Goal: Task Accomplishment & Management: Use online tool/utility

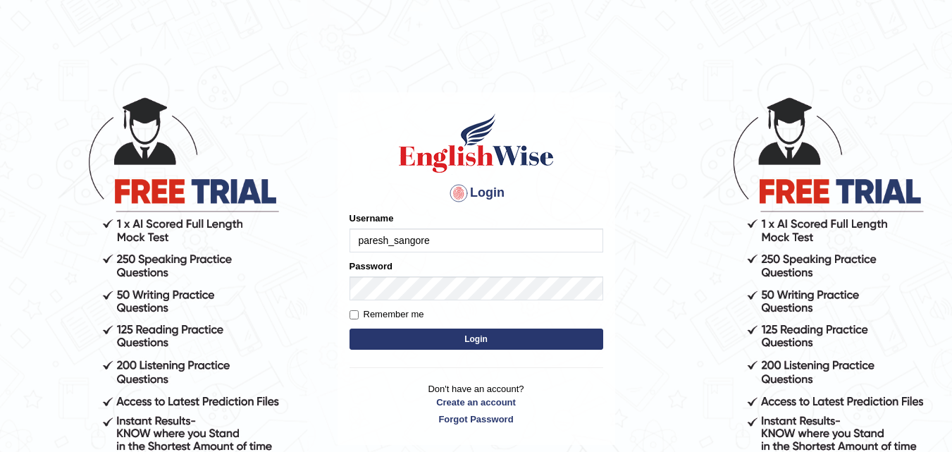
type input "paresh_sangore"
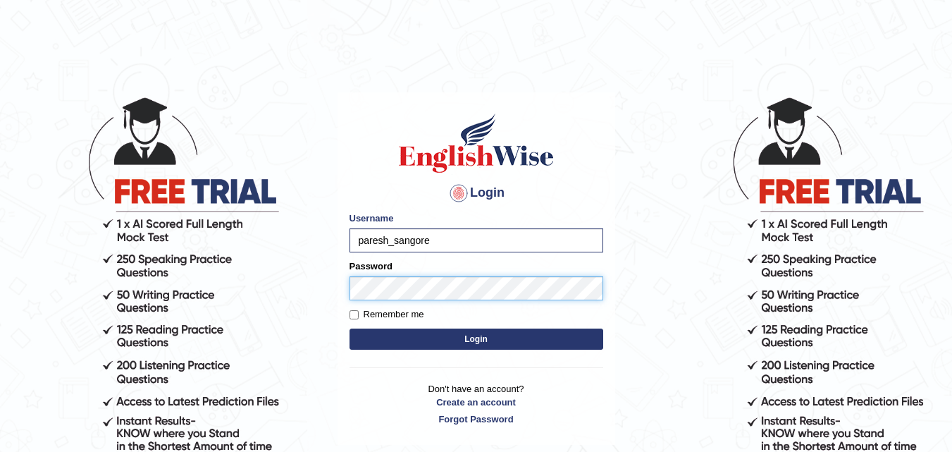
click at [350, 328] on button "Login" at bounding box center [477, 338] width 254 height 21
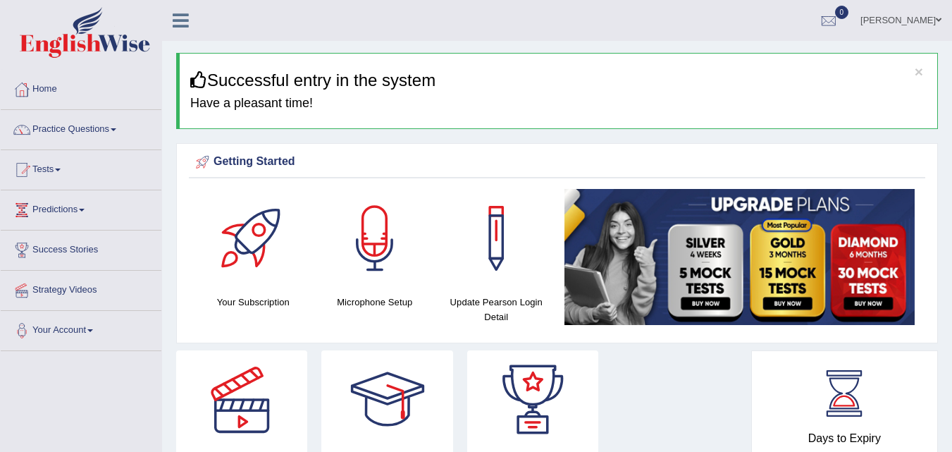
click at [933, 16] on link "Paresh" at bounding box center [901, 18] width 102 height 37
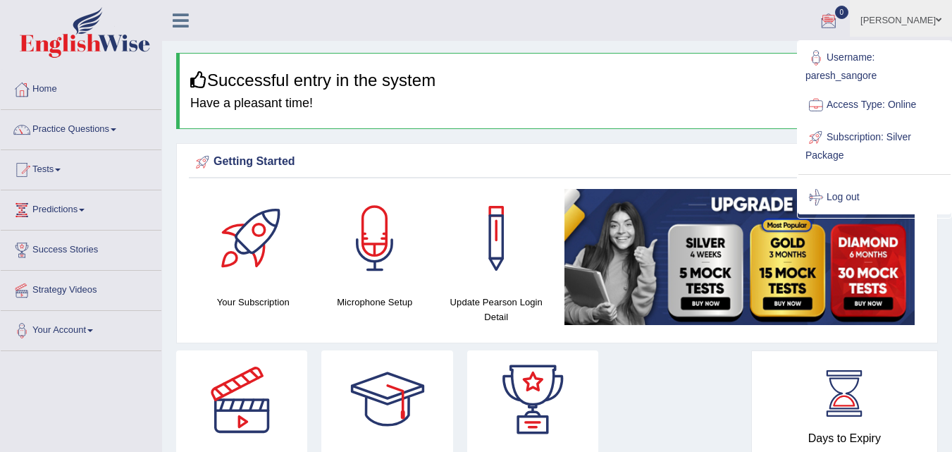
click at [861, 135] on link "Subscription: Silver Package" at bounding box center [875, 144] width 152 height 47
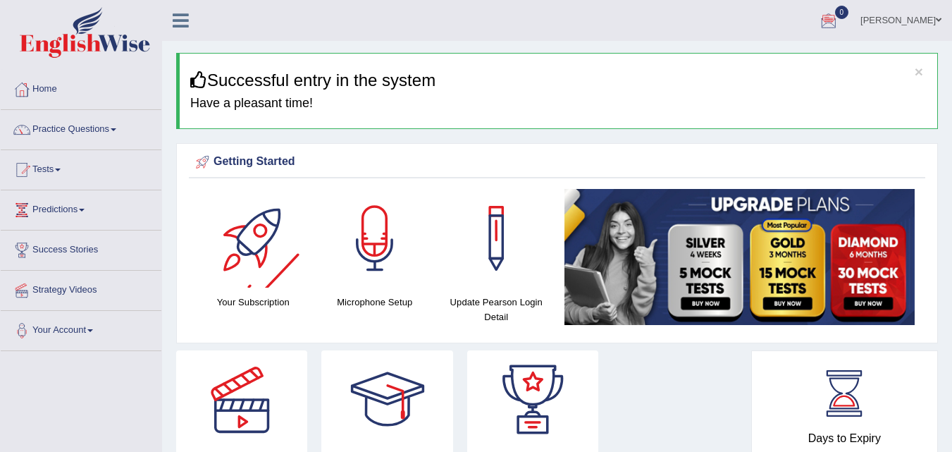
click at [247, 219] on div at bounding box center [253, 238] width 99 height 99
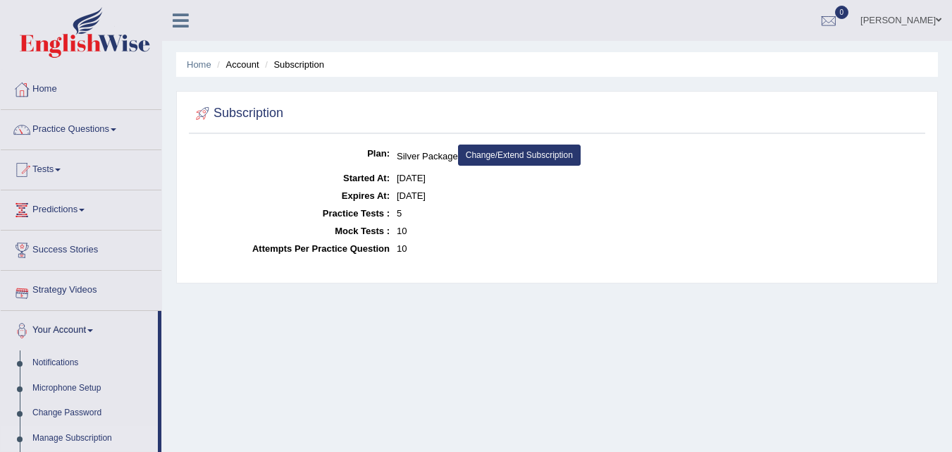
click at [61, 248] on link "Success Stories" at bounding box center [81, 247] width 161 height 35
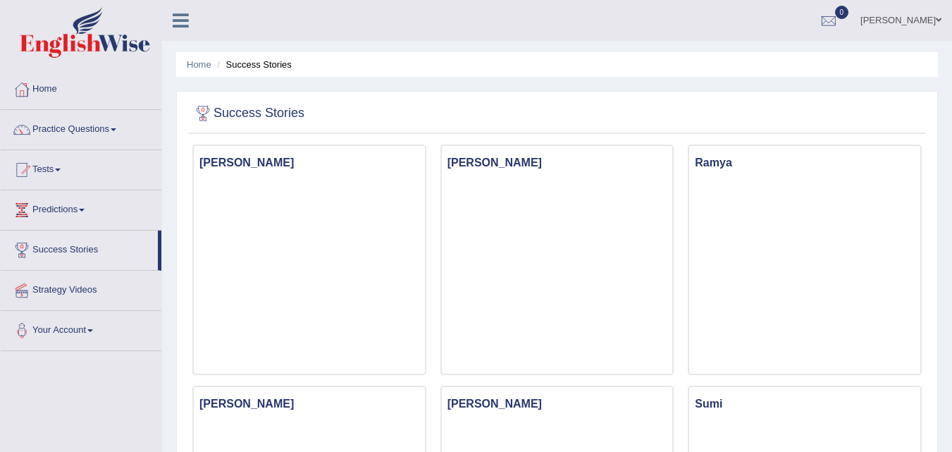
click at [121, 132] on link "Practice Questions" at bounding box center [81, 127] width 161 height 35
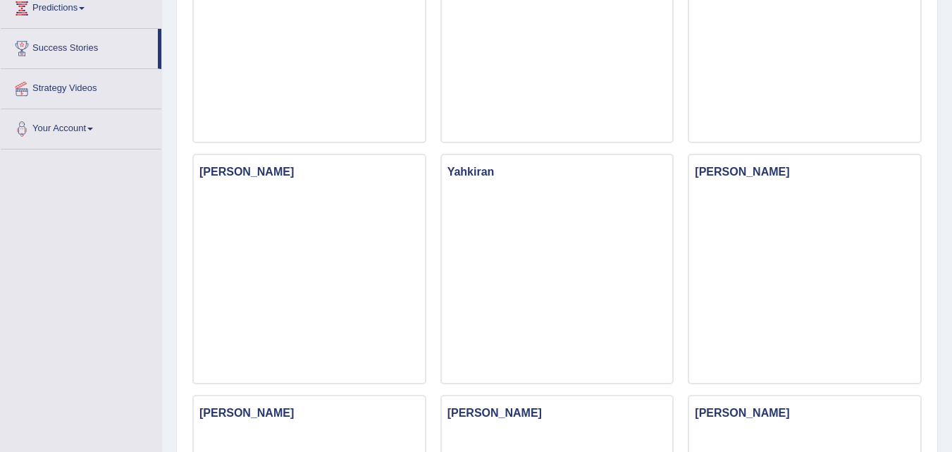
scroll to position [846, 0]
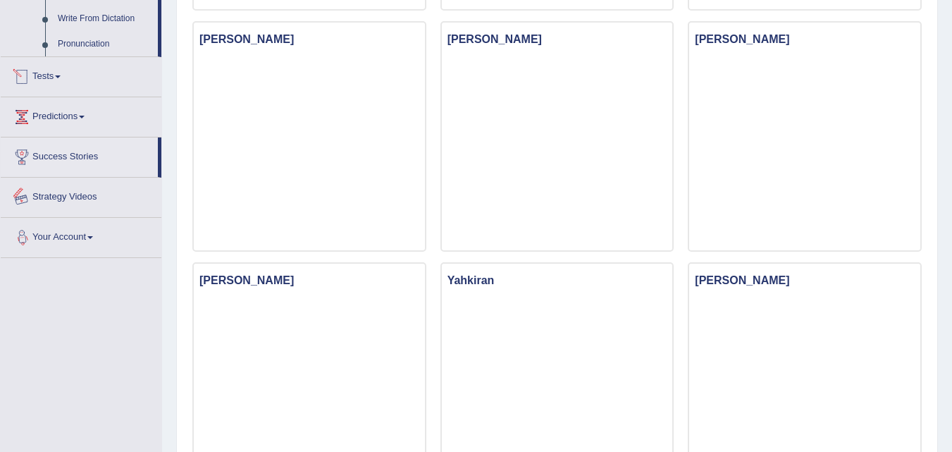
click at [73, 238] on link "Your Account" at bounding box center [81, 235] width 161 height 35
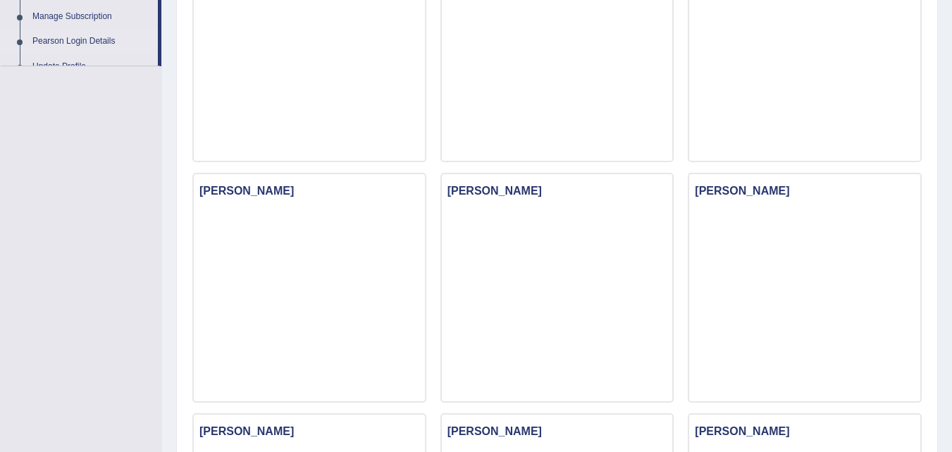
scroll to position [211, 0]
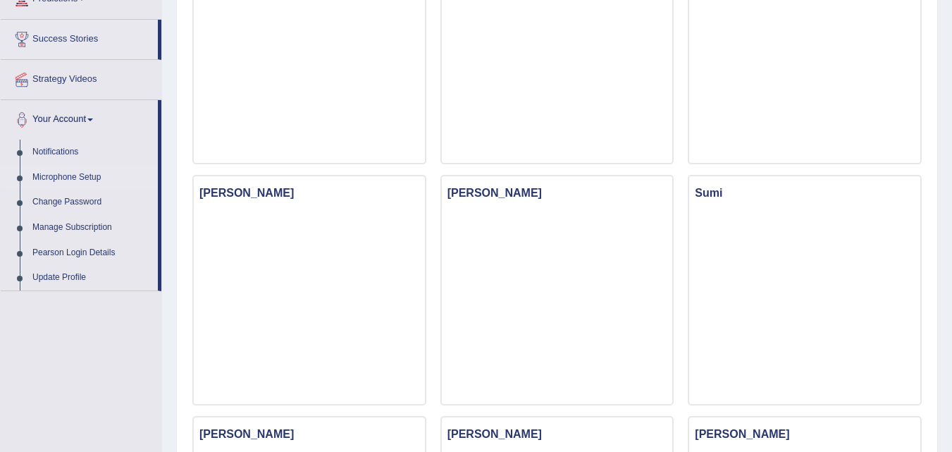
click at [93, 173] on link "Microphone Setup" at bounding box center [92, 177] width 132 height 25
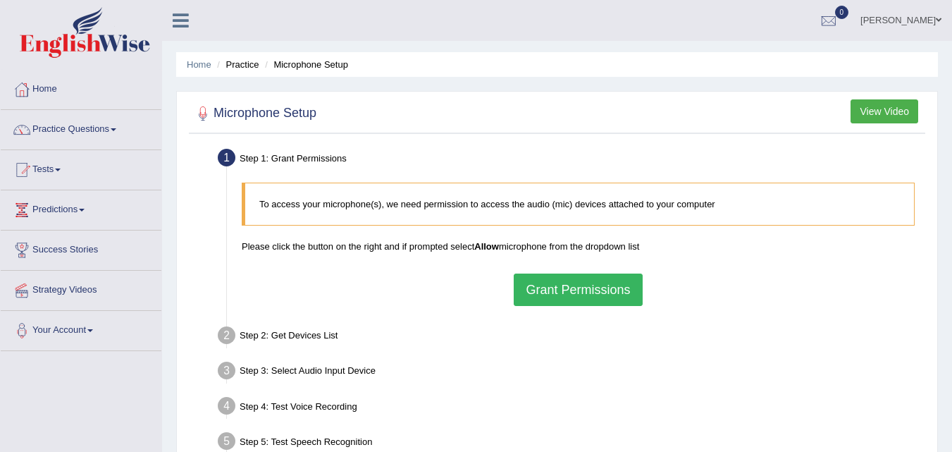
click at [544, 289] on button "Grant Permissions" at bounding box center [578, 289] width 128 height 32
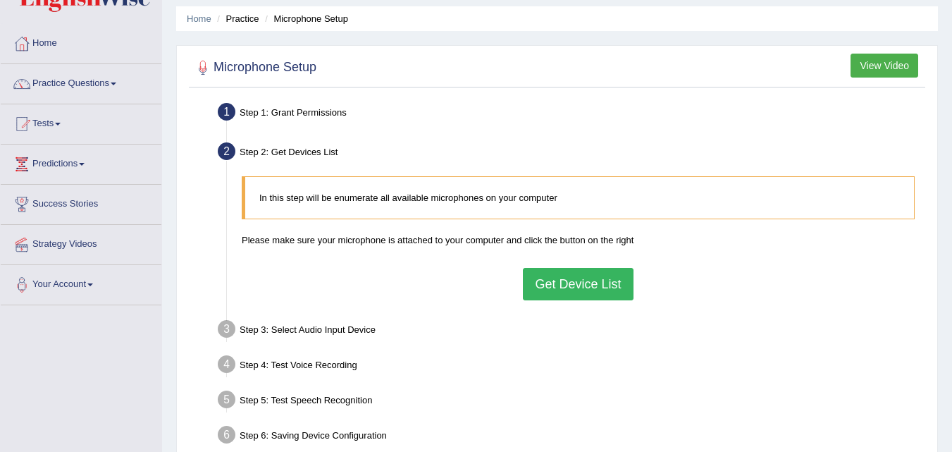
scroll to position [70, 0]
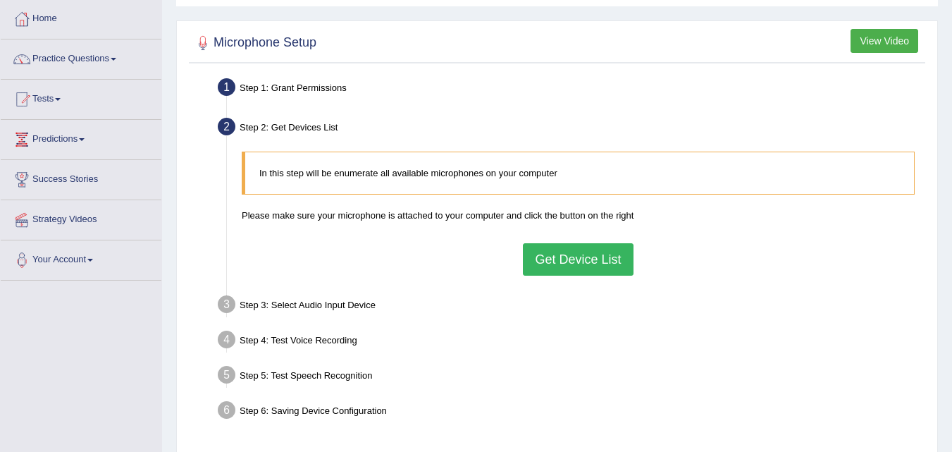
click at [563, 260] on button "Get Device List" at bounding box center [578, 259] width 110 height 32
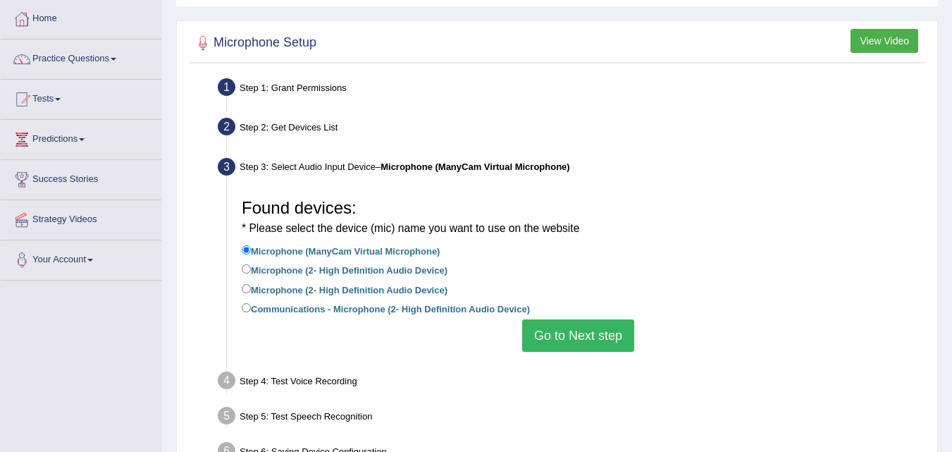
click at [581, 343] on button "Go to Next step" at bounding box center [578, 335] width 112 height 32
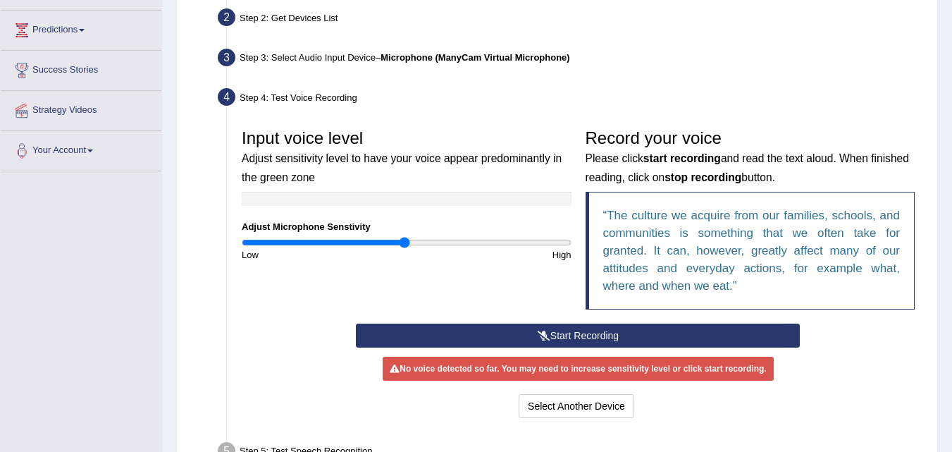
scroll to position [211, 0]
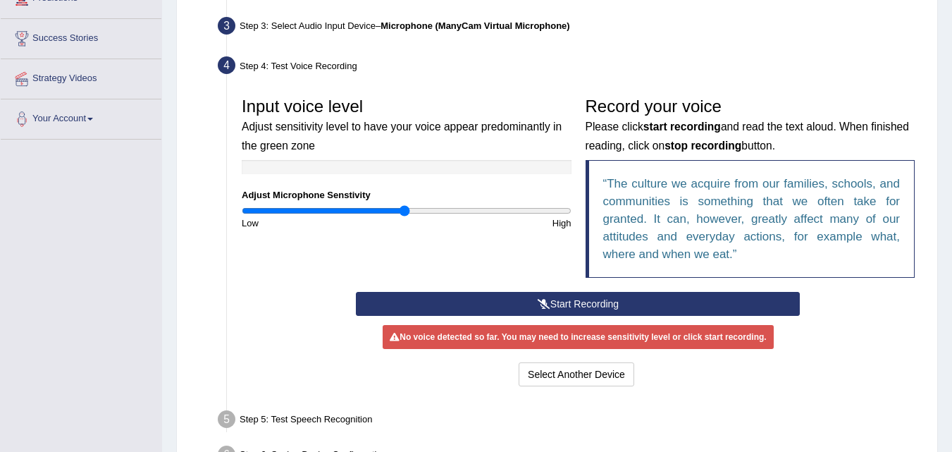
click at [555, 302] on button "Start Recording" at bounding box center [578, 304] width 444 height 24
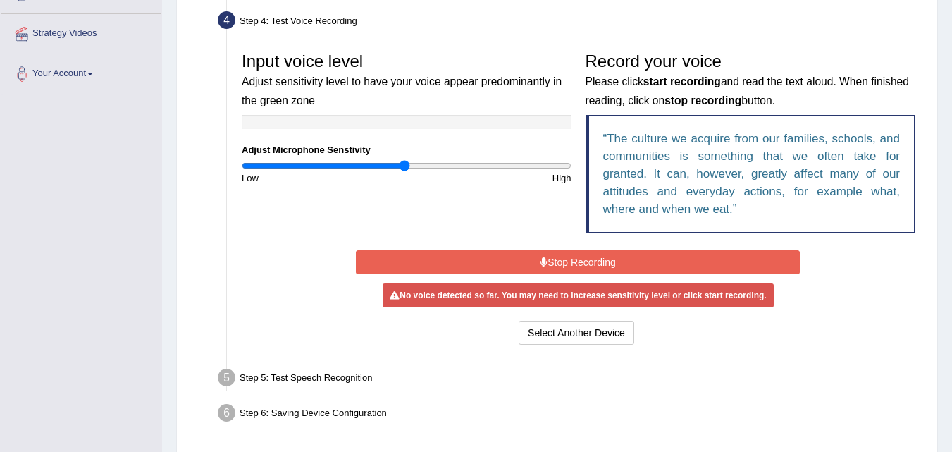
scroll to position [282, 0]
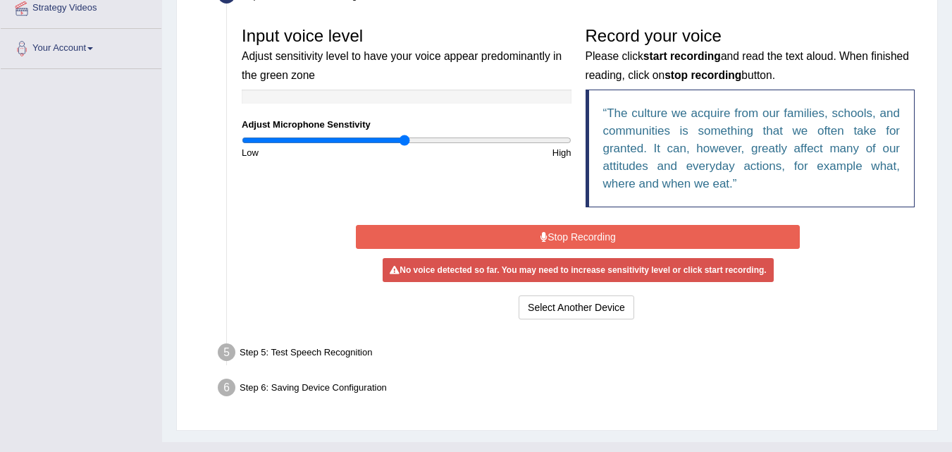
click at [563, 235] on button "Stop Recording" at bounding box center [578, 237] width 444 height 24
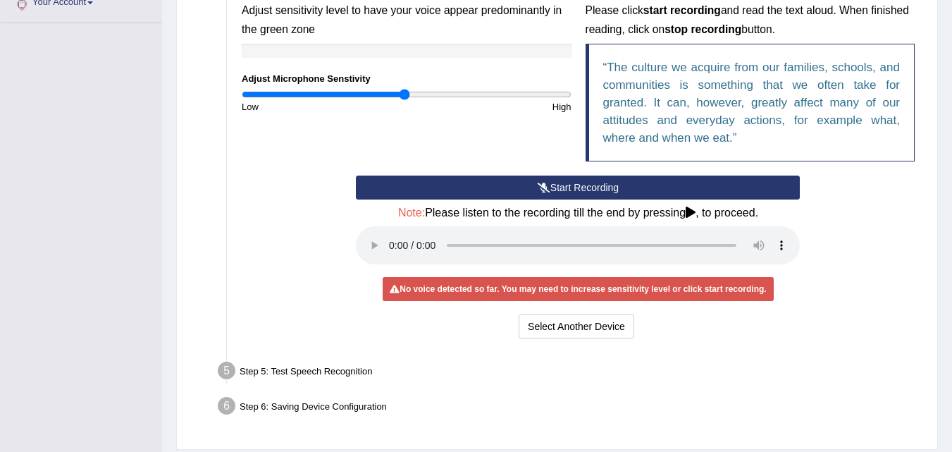
scroll to position [352, 0]
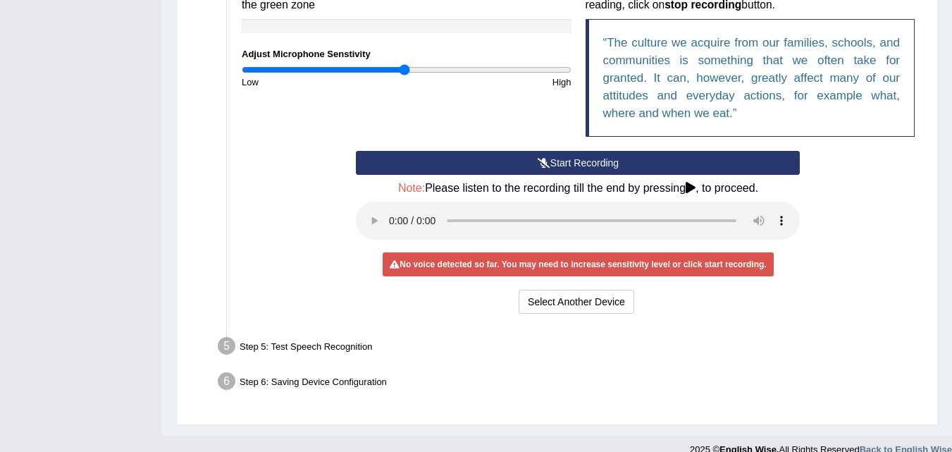
click at [592, 164] on button "Start Recording" at bounding box center [578, 163] width 444 height 24
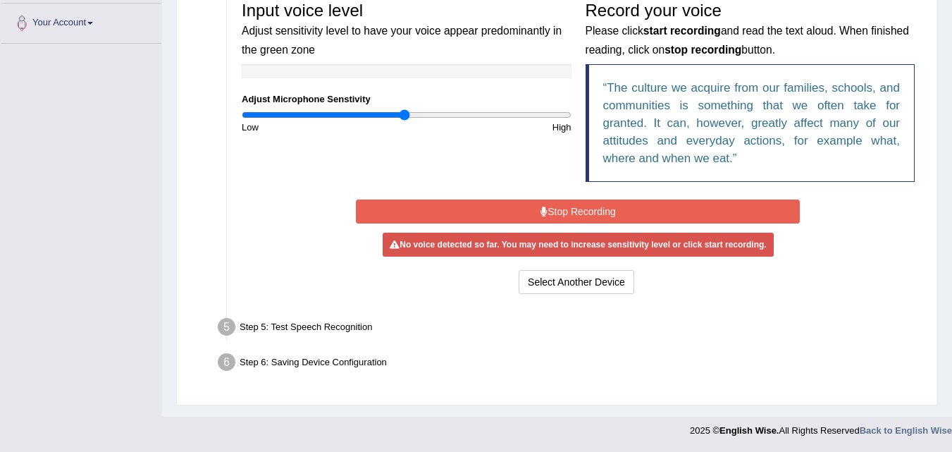
scroll to position [307, 0]
click at [609, 214] on button "Stop Recording" at bounding box center [578, 211] width 444 height 24
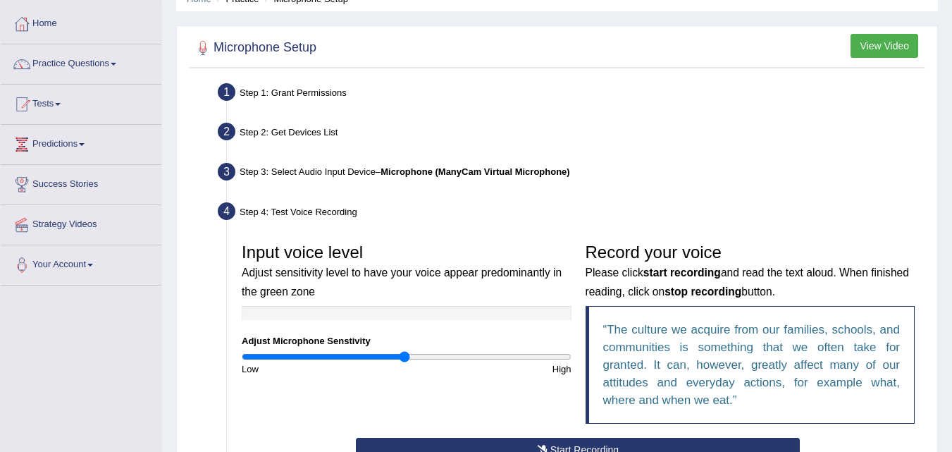
scroll to position [211, 0]
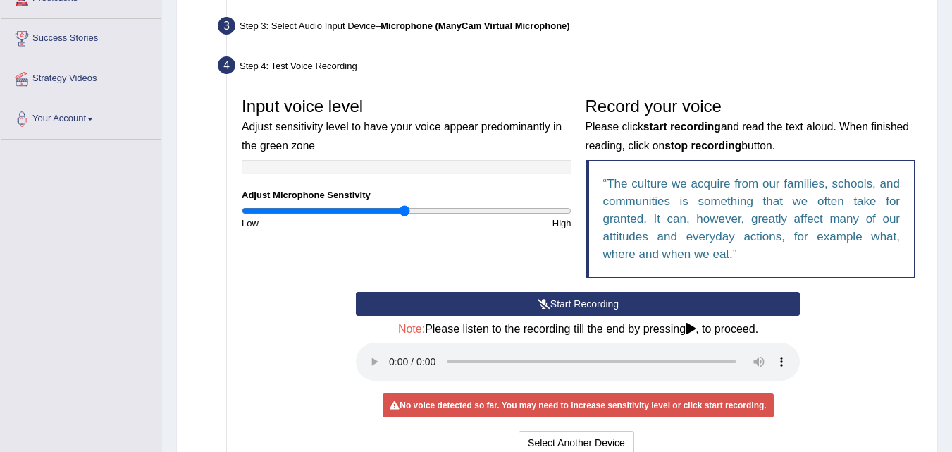
click at [565, 302] on button "Start Recording" at bounding box center [578, 304] width 444 height 24
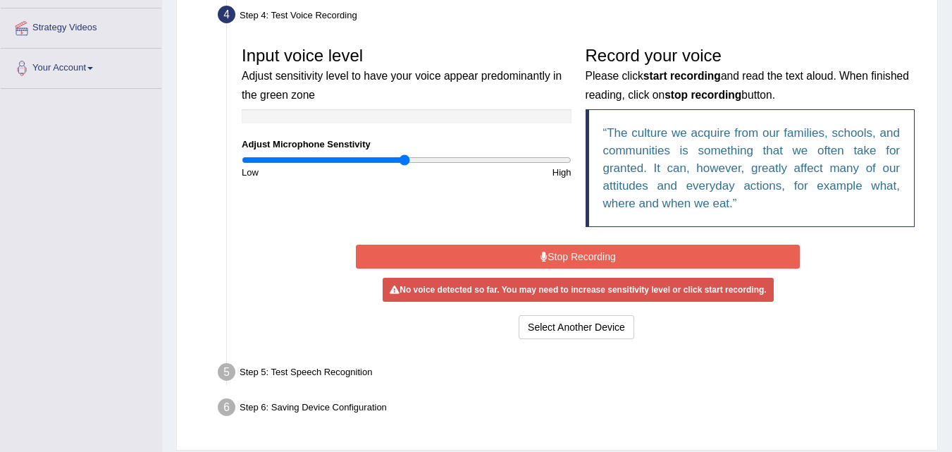
scroll to position [307, 0]
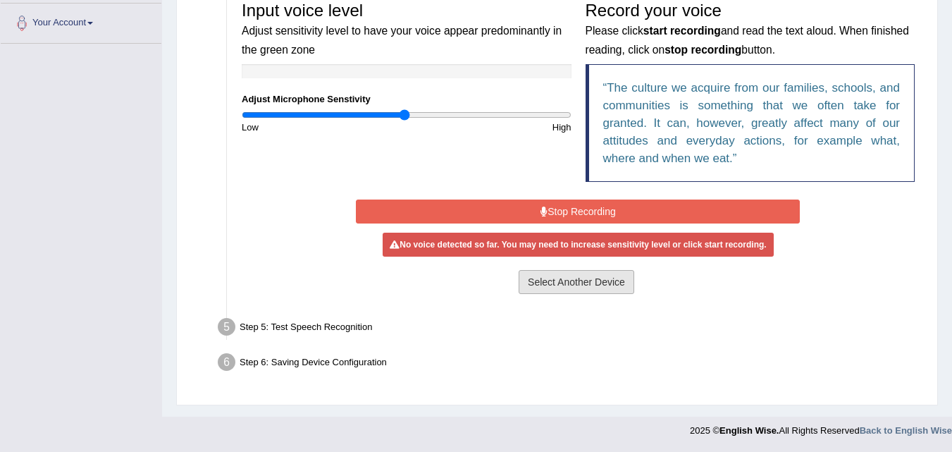
click at [570, 285] on button "Select Another Device" at bounding box center [577, 282] width 116 height 24
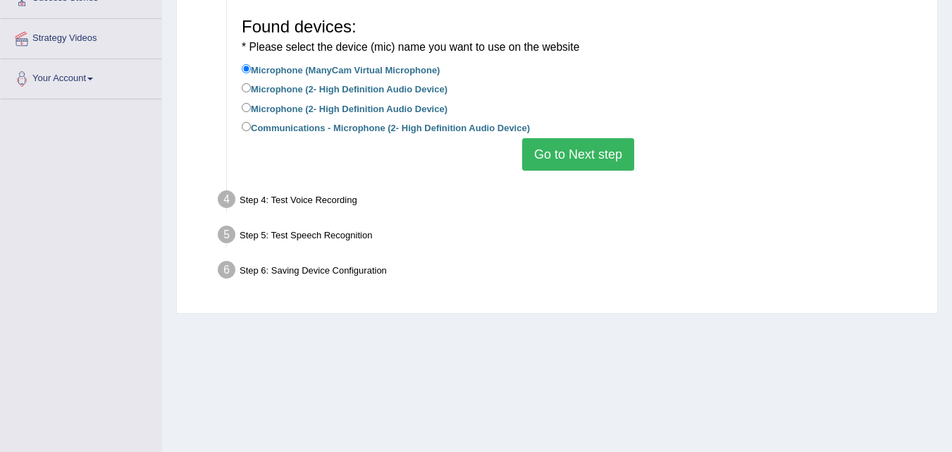
scroll to position [218, 0]
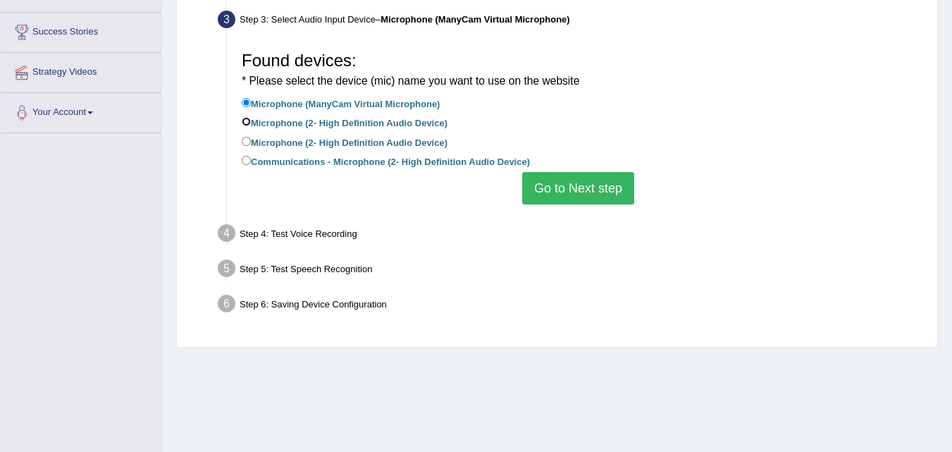
click at [248, 121] on input "Microphone (2- High Definition Audio Device)" at bounding box center [246, 121] width 9 height 9
radio input "true"
click at [584, 188] on button "Go to Next step" at bounding box center [578, 188] width 112 height 32
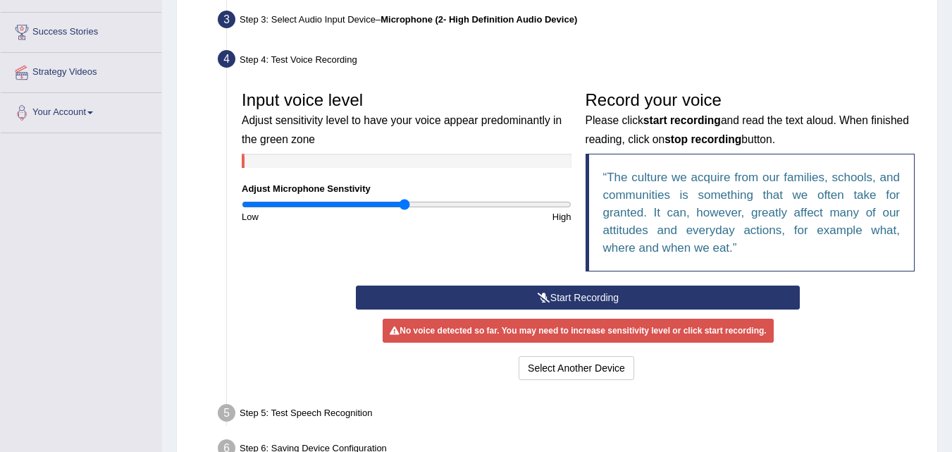
click at [573, 301] on button "Start Recording" at bounding box center [578, 297] width 444 height 24
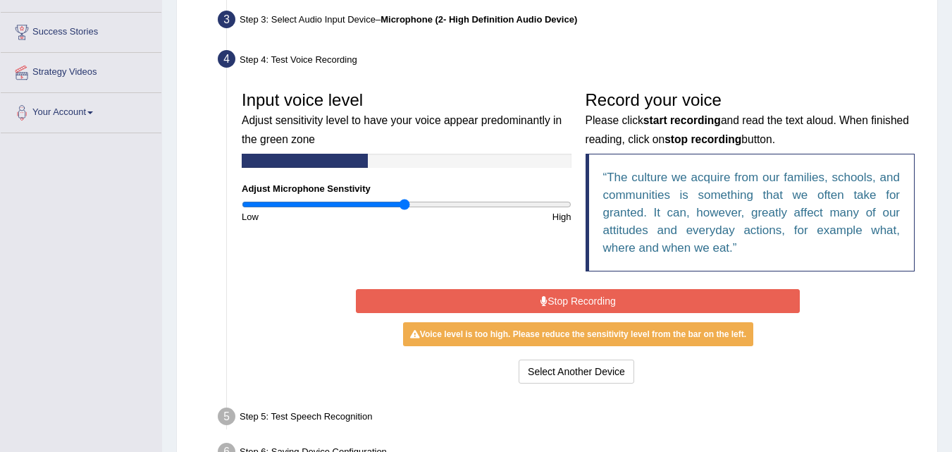
click at [605, 302] on button "Stop Recording" at bounding box center [578, 301] width 444 height 24
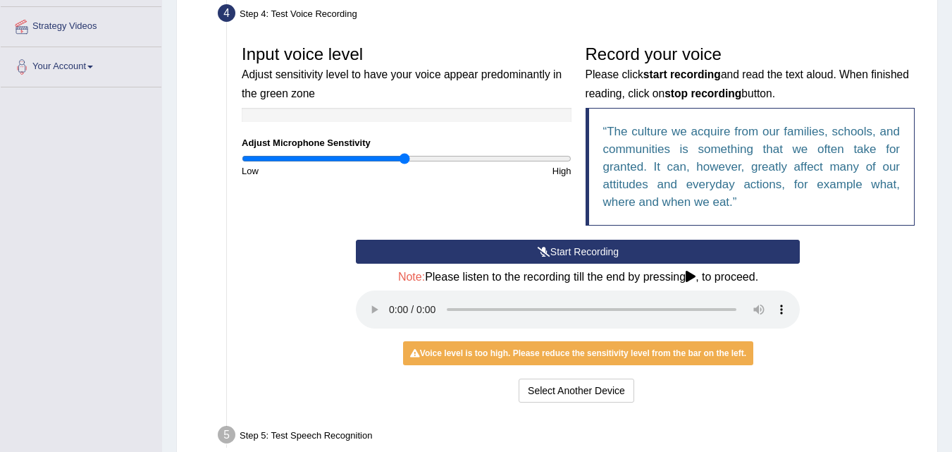
scroll to position [288, 0]
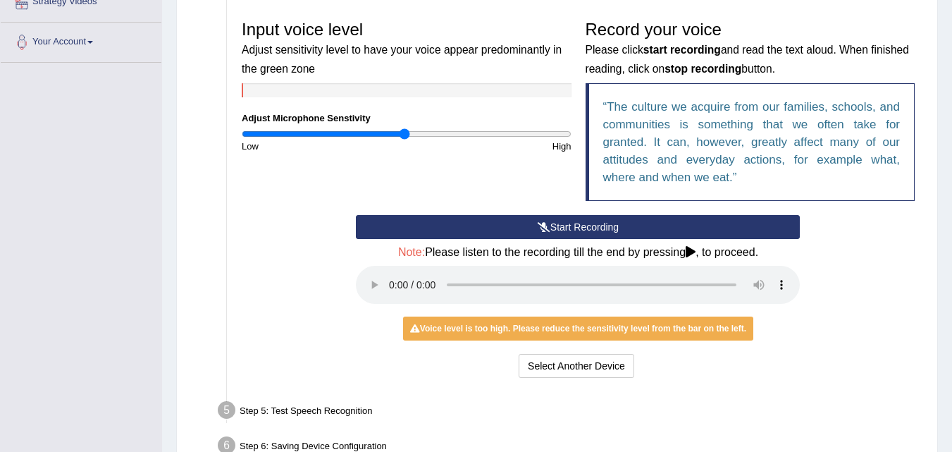
click at [579, 222] on button "Start Recording" at bounding box center [578, 227] width 444 height 24
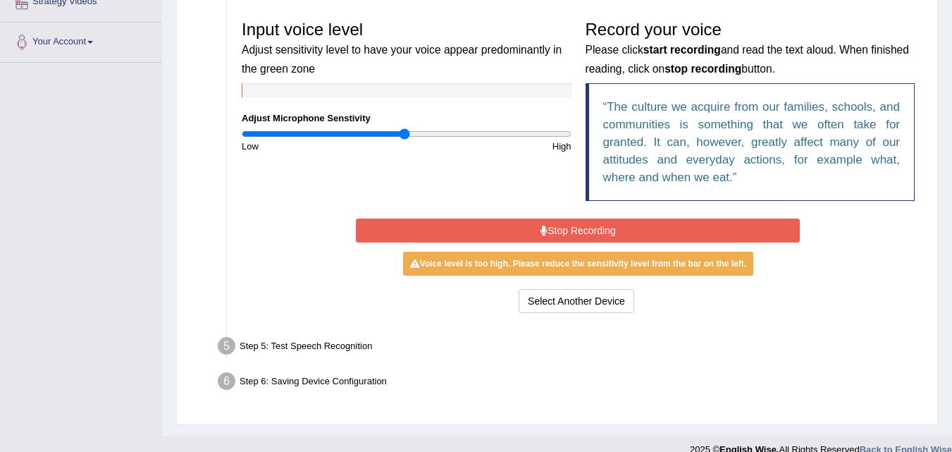
click at [572, 230] on button "Stop Recording" at bounding box center [578, 231] width 444 height 24
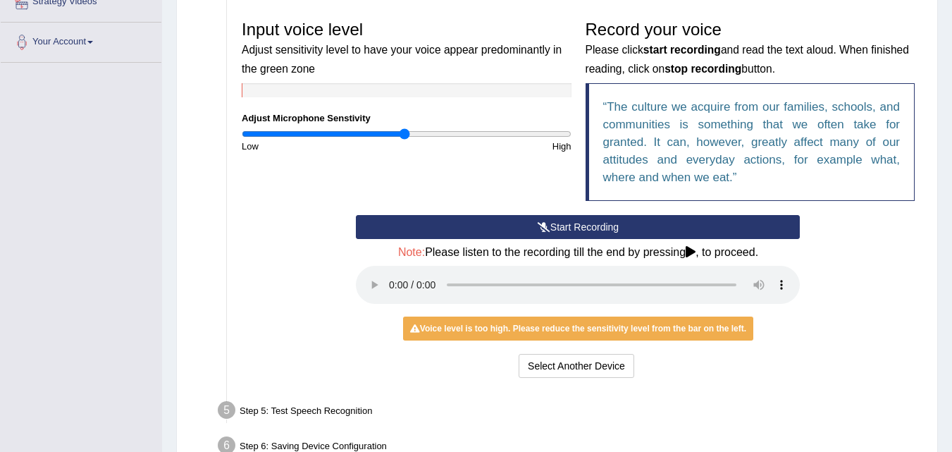
click at [563, 226] on button "Start Recording" at bounding box center [578, 227] width 444 height 24
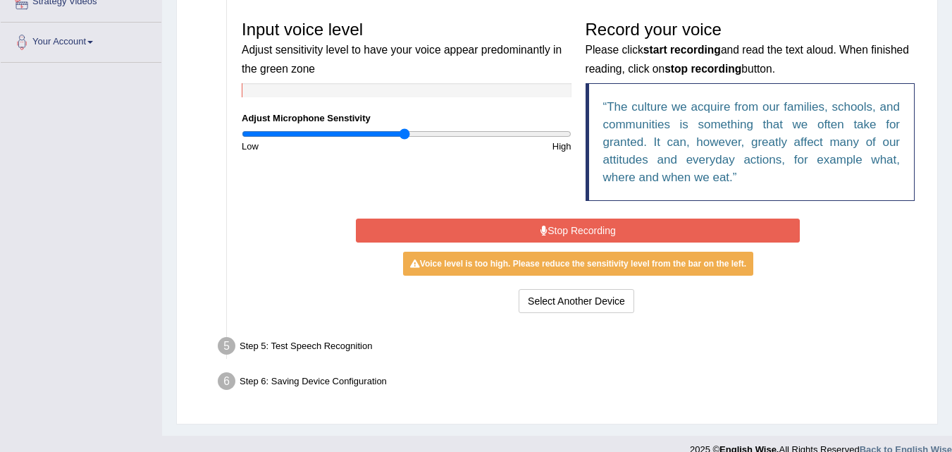
click at [563, 226] on button "Stop Recording" at bounding box center [578, 231] width 444 height 24
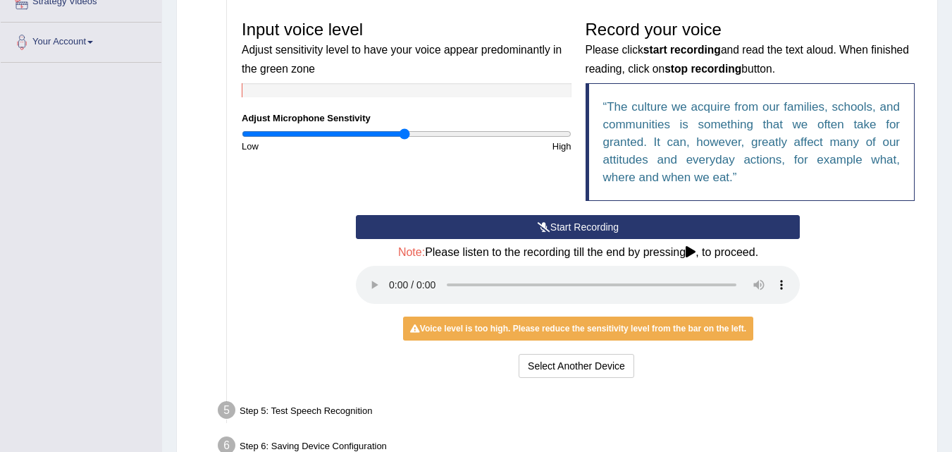
click at [594, 227] on button "Start Recording" at bounding box center [578, 227] width 444 height 24
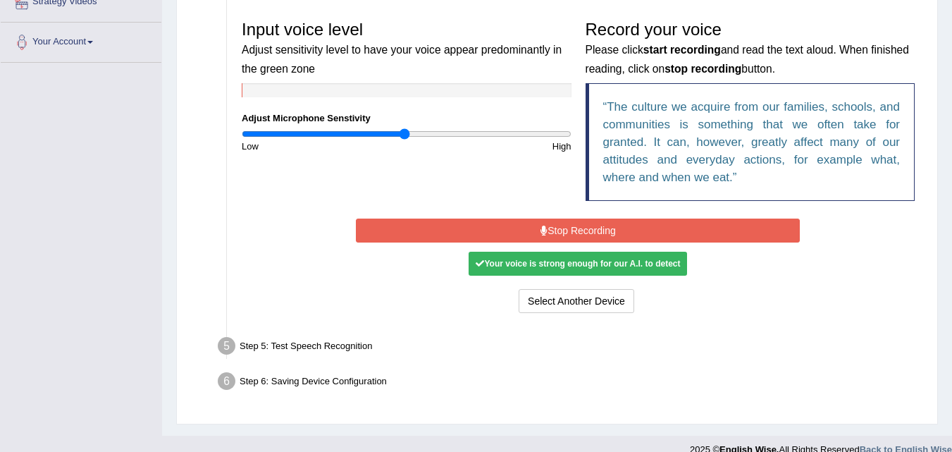
click at [590, 230] on button "Stop Recording" at bounding box center [578, 231] width 444 height 24
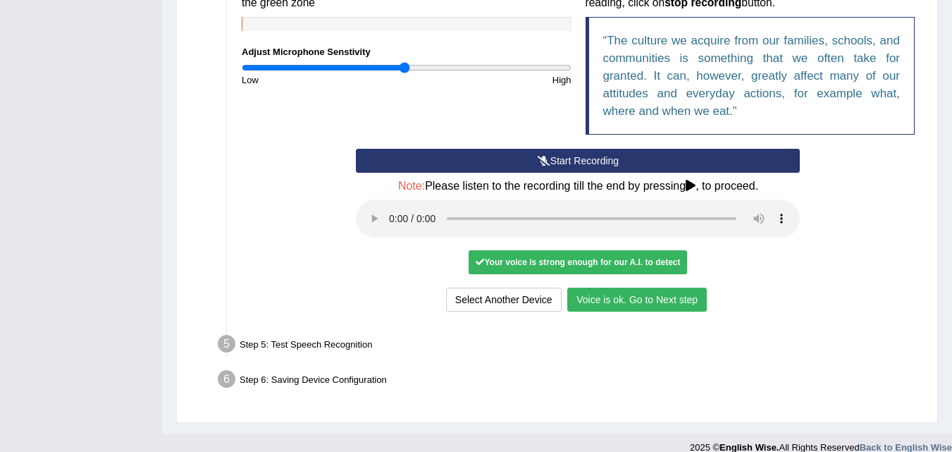
scroll to position [371, 0]
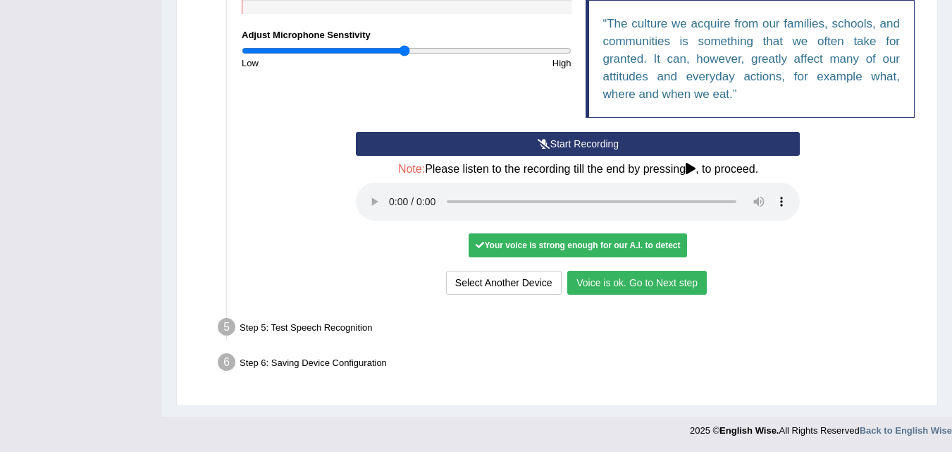
click at [315, 328] on div "Step 5: Test Speech Recognition" at bounding box center [571, 329] width 720 height 31
click at [662, 283] on button "Voice is ok. Go to Next step" at bounding box center [637, 283] width 140 height 24
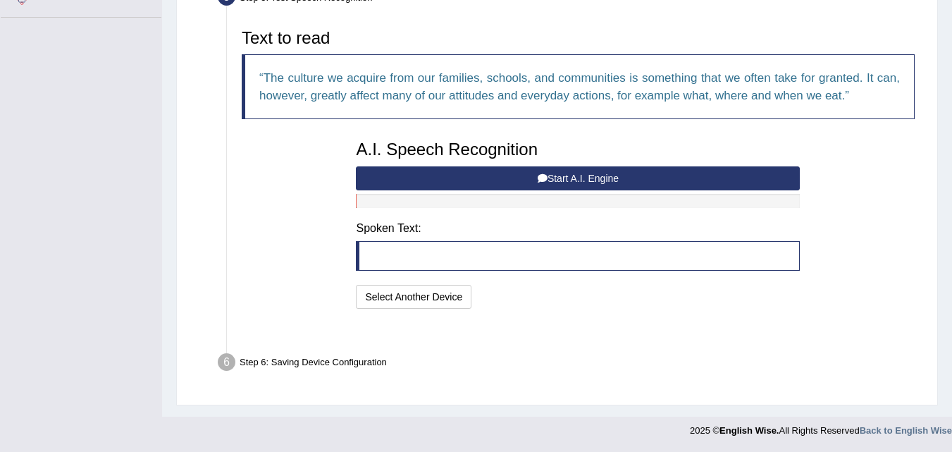
scroll to position [299, 0]
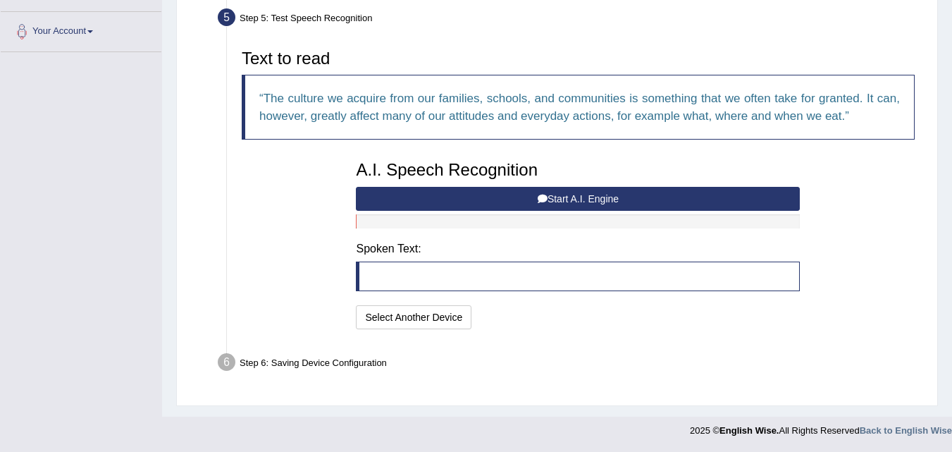
click at [579, 197] on button "Start A.I. Engine" at bounding box center [578, 199] width 444 height 24
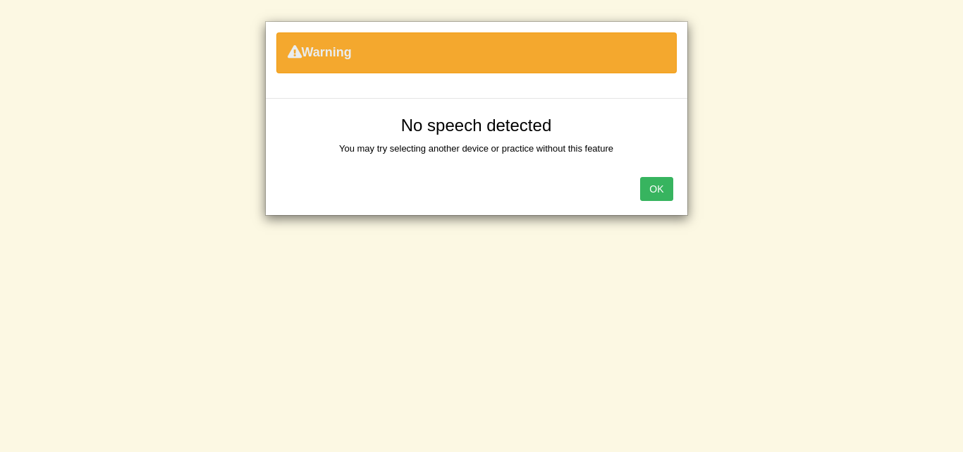
click at [663, 187] on button "OK" at bounding box center [656, 189] width 32 height 24
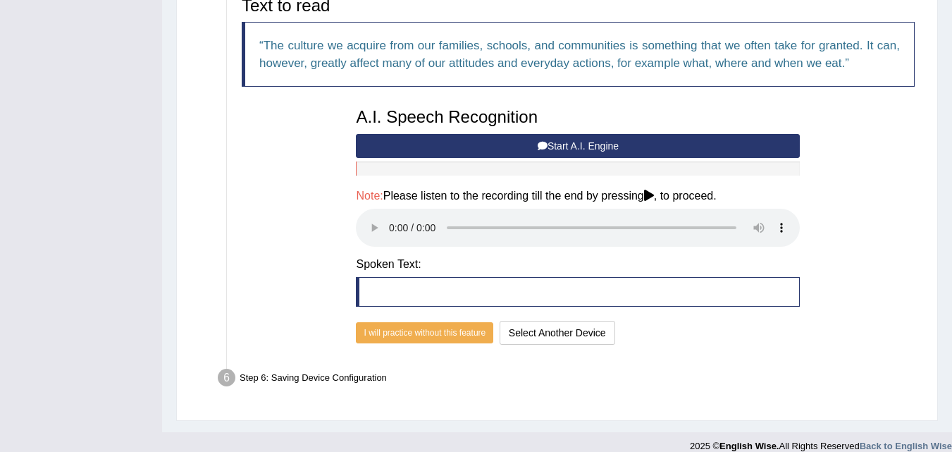
scroll to position [367, 0]
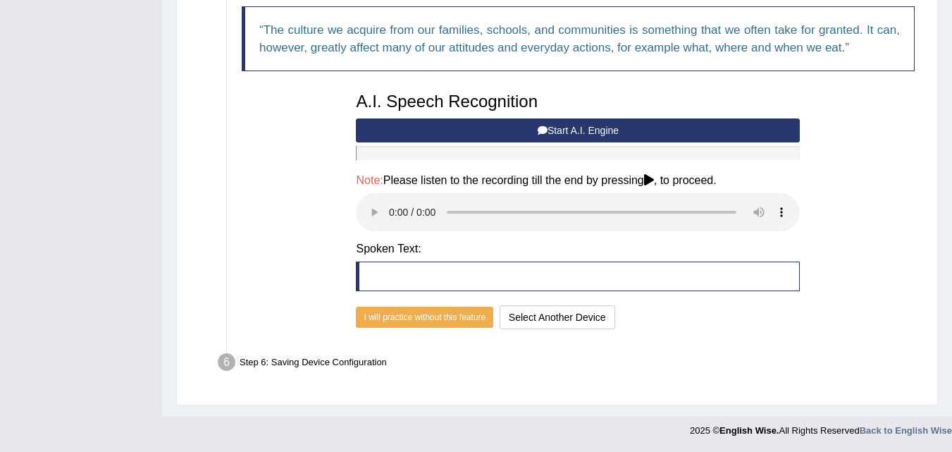
click at [587, 126] on button "Start A.I. Engine" at bounding box center [578, 130] width 444 height 24
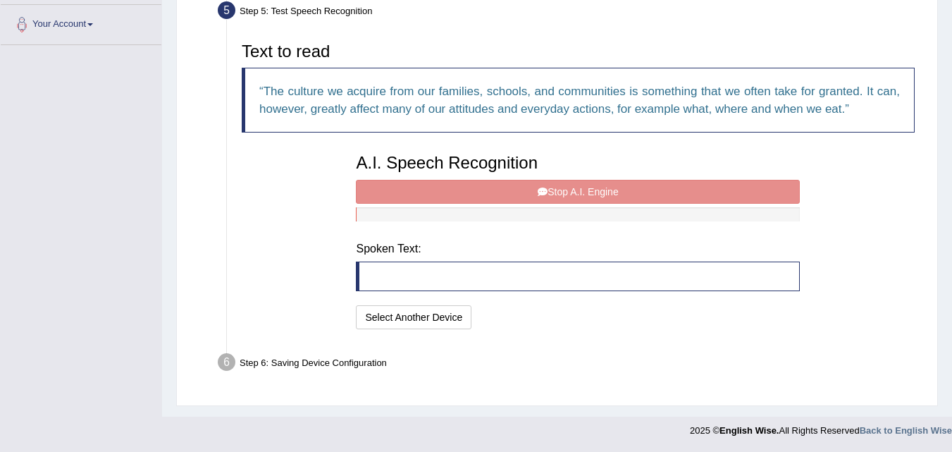
scroll to position [299, 0]
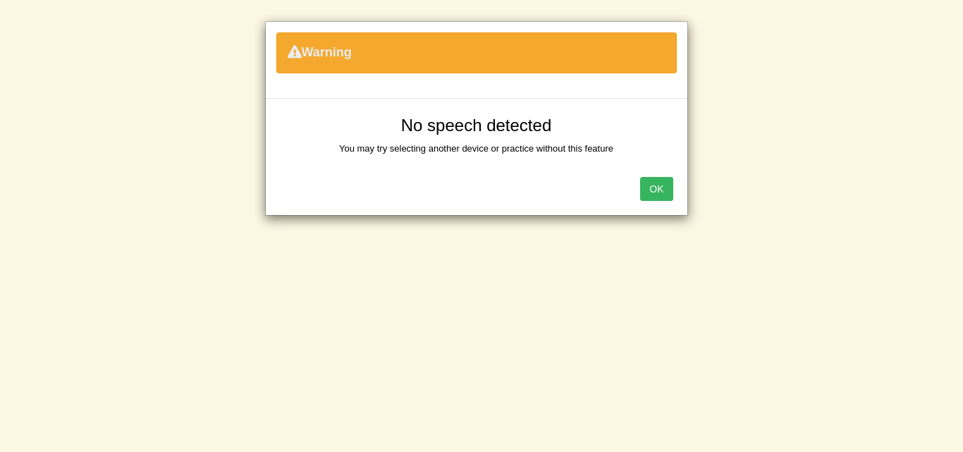
click at [670, 188] on button "OK" at bounding box center [656, 189] width 32 height 24
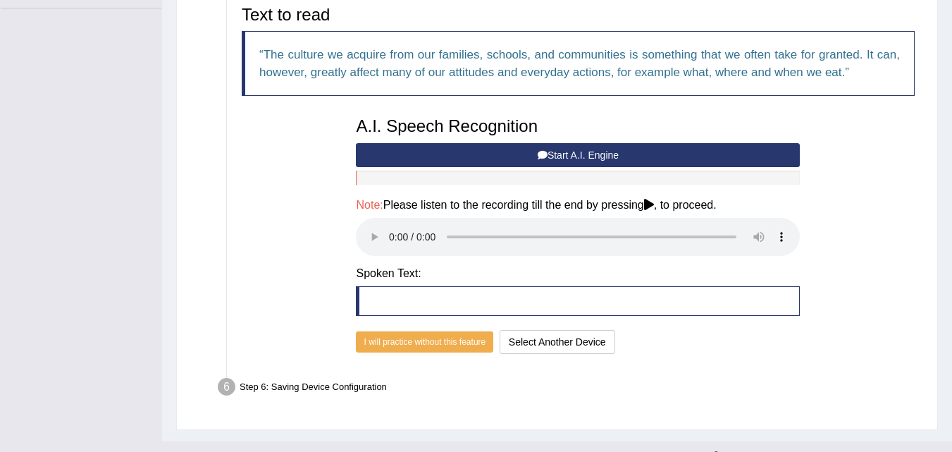
scroll to position [367, 0]
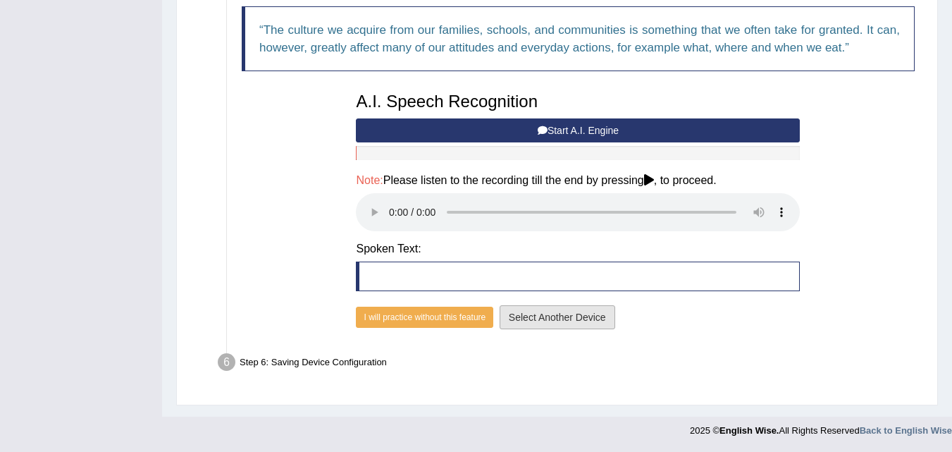
click at [556, 322] on button "Select Another Device" at bounding box center [558, 317] width 116 height 24
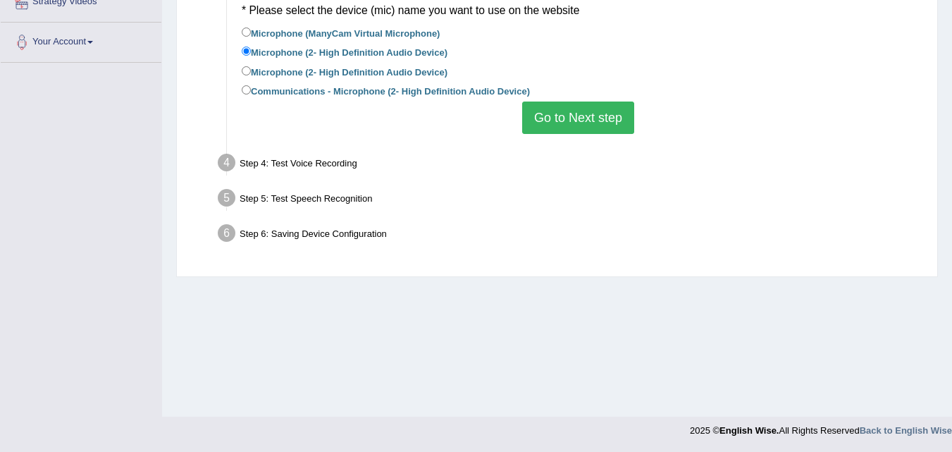
click at [570, 117] on button "Go to Next step" at bounding box center [578, 118] width 112 height 32
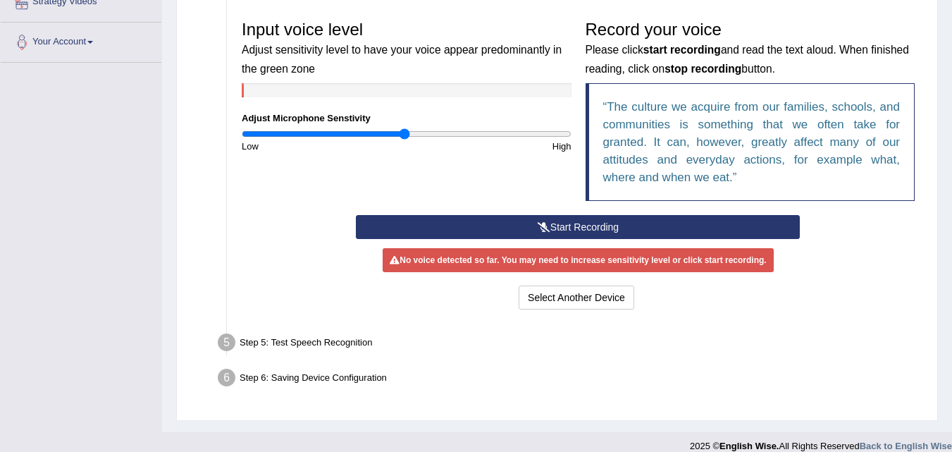
click at [352, 345] on div "Step 5: Test Speech Recognition" at bounding box center [571, 344] width 720 height 31
click at [598, 227] on button "Start Recording" at bounding box center [578, 227] width 444 height 24
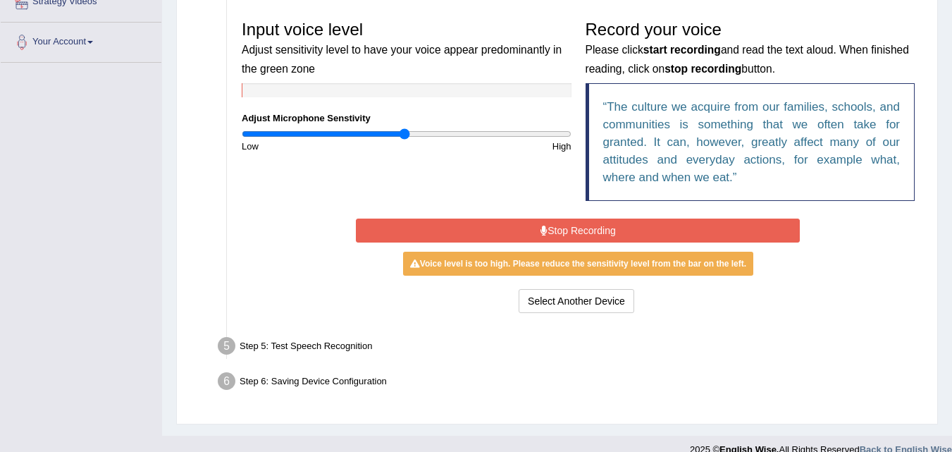
click at [558, 227] on button "Stop Recording" at bounding box center [578, 231] width 444 height 24
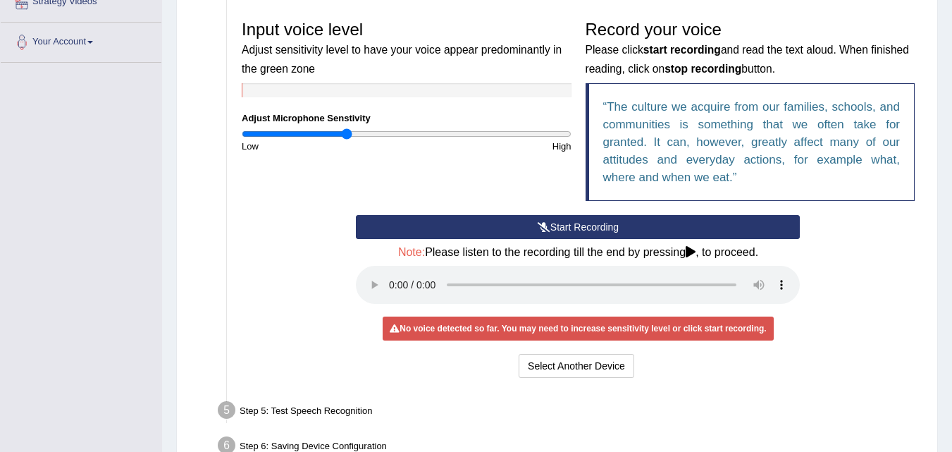
drag, startPoint x: 402, startPoint y: 135, endPoint x: 348, endPoint y: 136, distance: 55.0
type input "0.64"
click at [348, 136] on input "range" at bounding box center [407, 133] width 330 height 11
click at [551, 222] on button "Start Recording" at bounding box center [578, 227] width 444 height 24
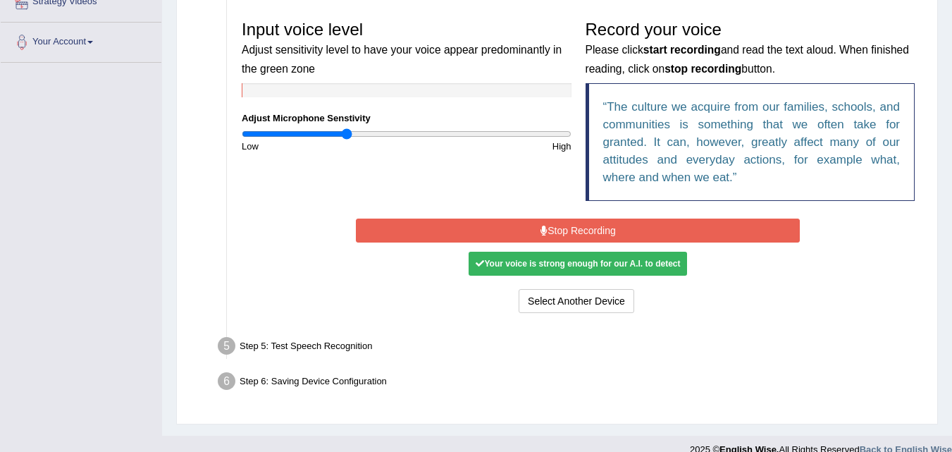
drag, startPoint x: 600, startPoint y: 223, endPoint x: 609, endPoint y: 262, distance: 39.2
click at [601, 224] on button "Stop Recording" at bounding box center [578, 231] width 444 height 24
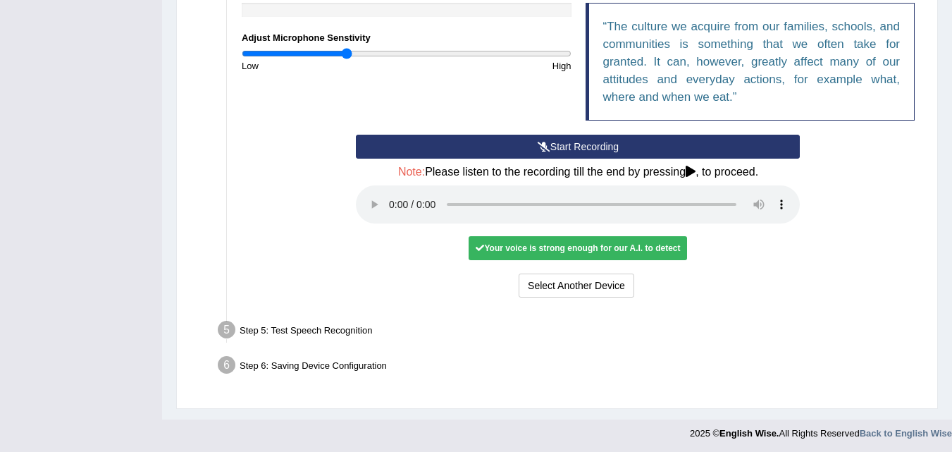
scroll to position [371, 0]
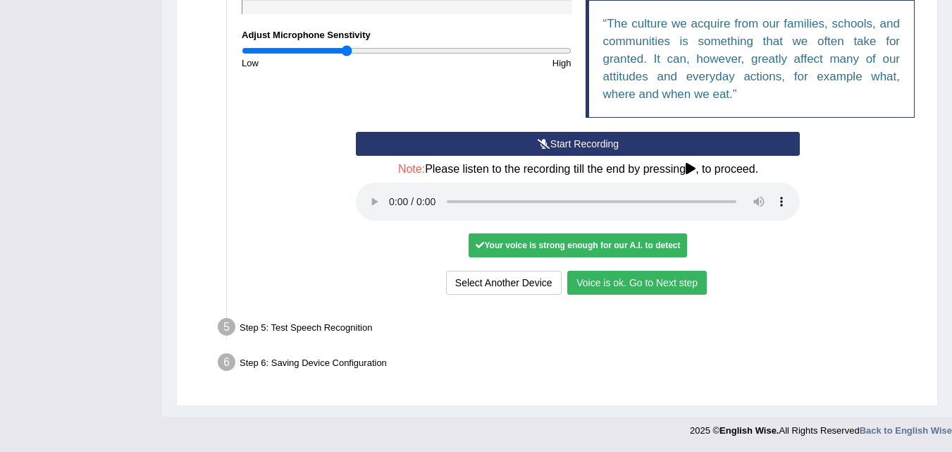
click at [669, 285] on button "Voice is ok. Go to Next step" at bounding box center [637, 283] width 140 height 24
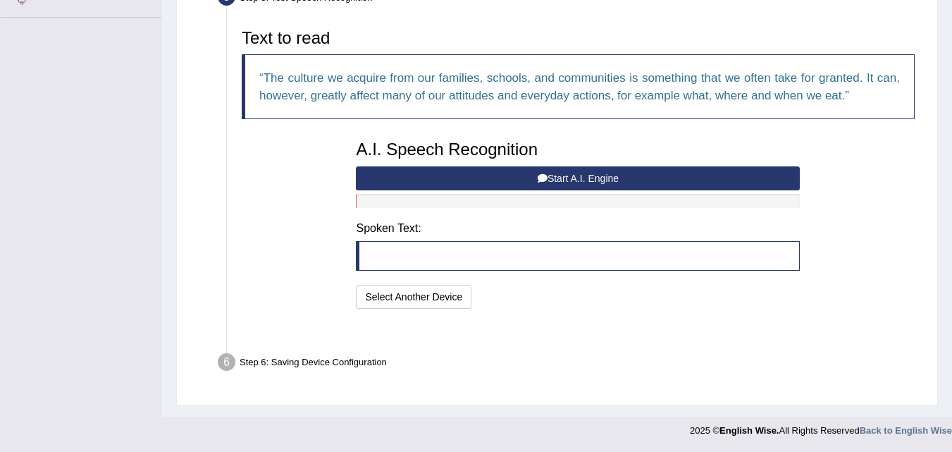
scroll to position [299, 0]
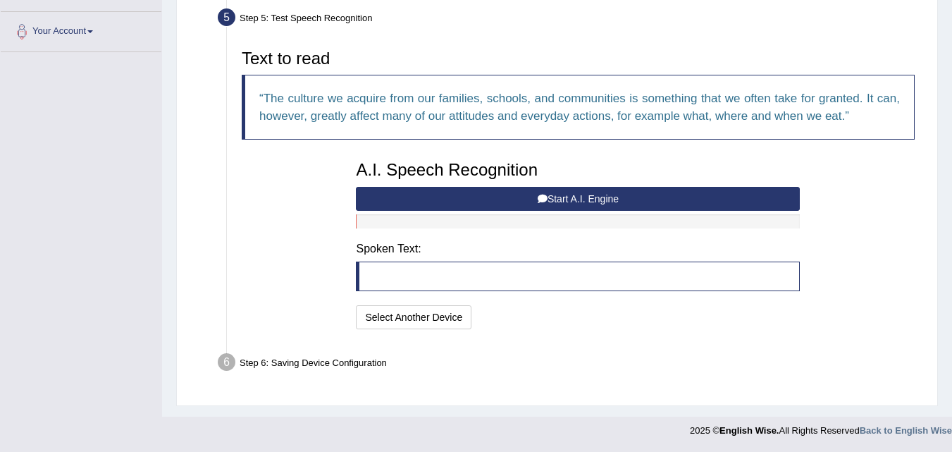
click at [558, 199] on button "Start A.I. Engine" at bounding box center [578, 199] width 444 height 24
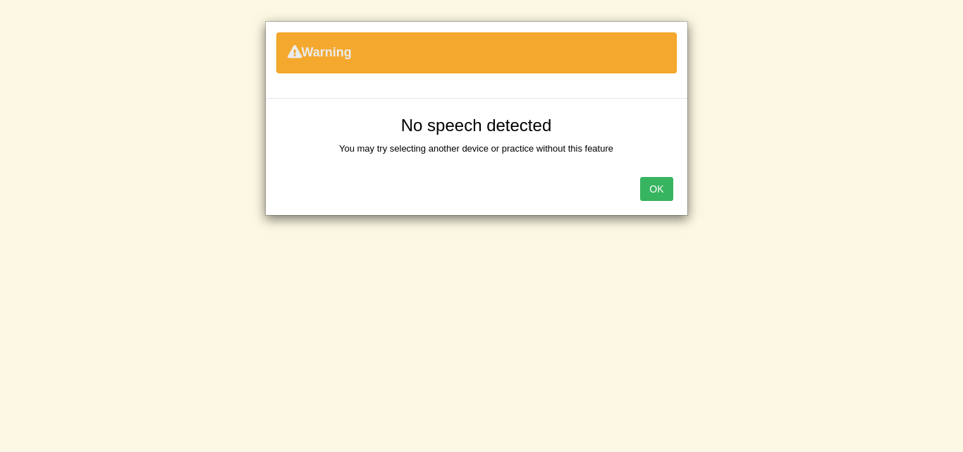
click at [662, 190] on button "OK" at bounding box center [656, 189] width 32 height 24
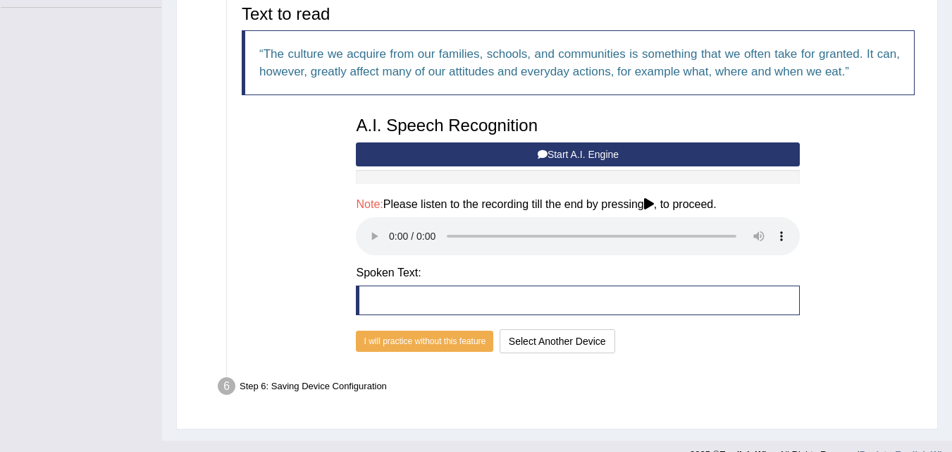
scroll to position [367, 0]
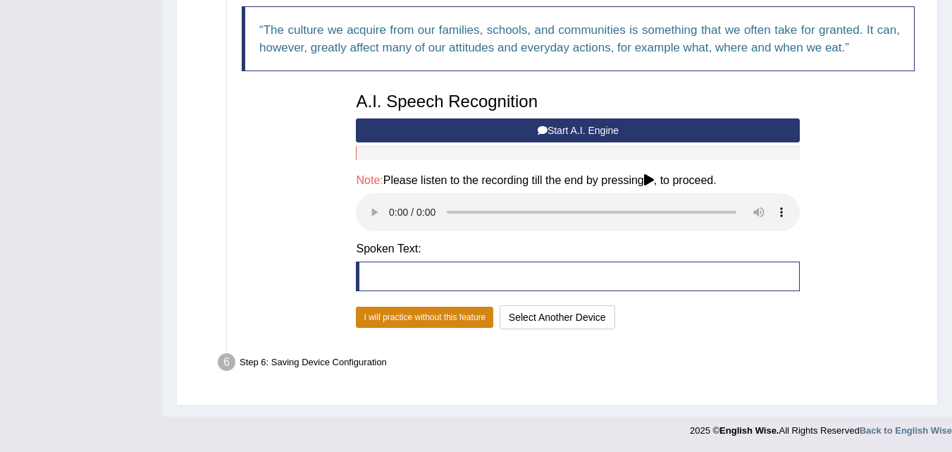
click at [458, 319] on button "I will practice without this feature" at bounding box center [424, 317] width 137 height 21
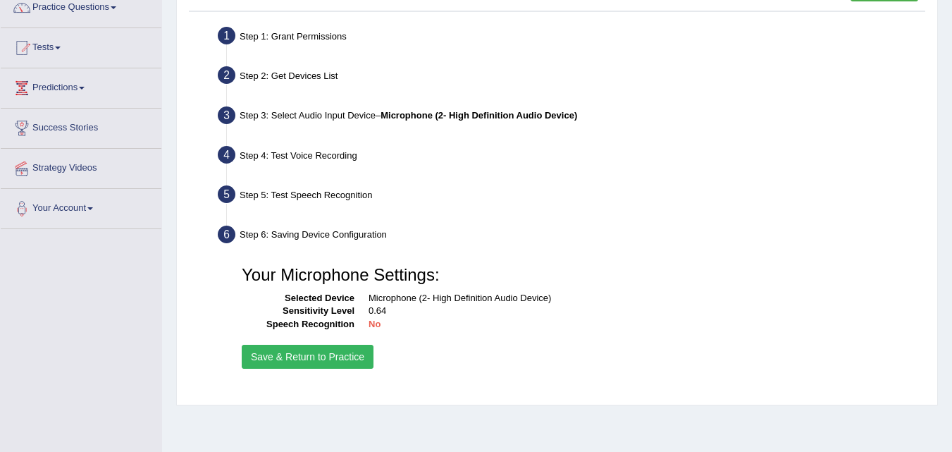
scroll to position [288, 0]
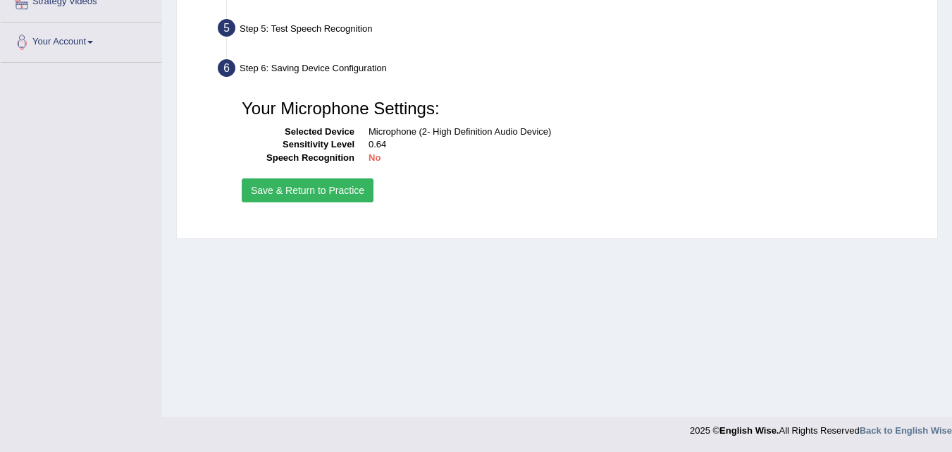
click at [300, 192] on button "Save & Return to Practice" at bounding box center [308, 190] width 132 height 24
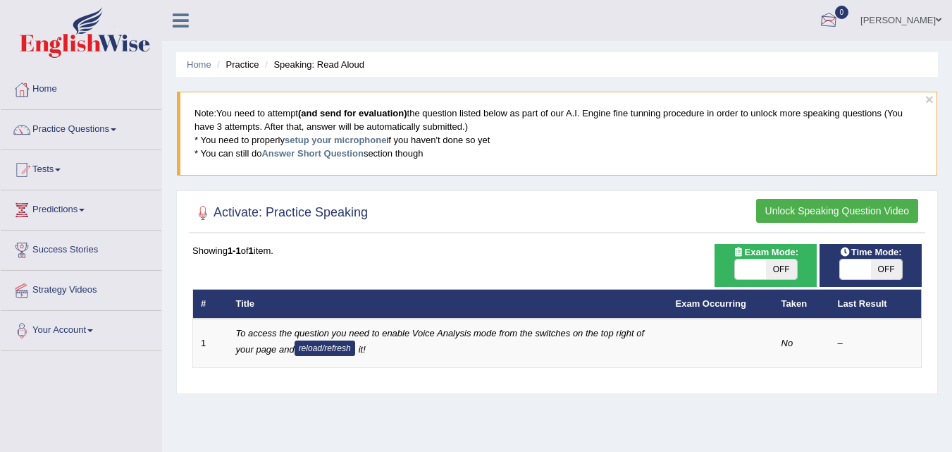
click at [840, 15] on div at bounding box center [828, 21] width 21 height 21
click at [918, 16] on link "[PERSON_NAME]" at bounding box center [901, 18] width 102 height 37
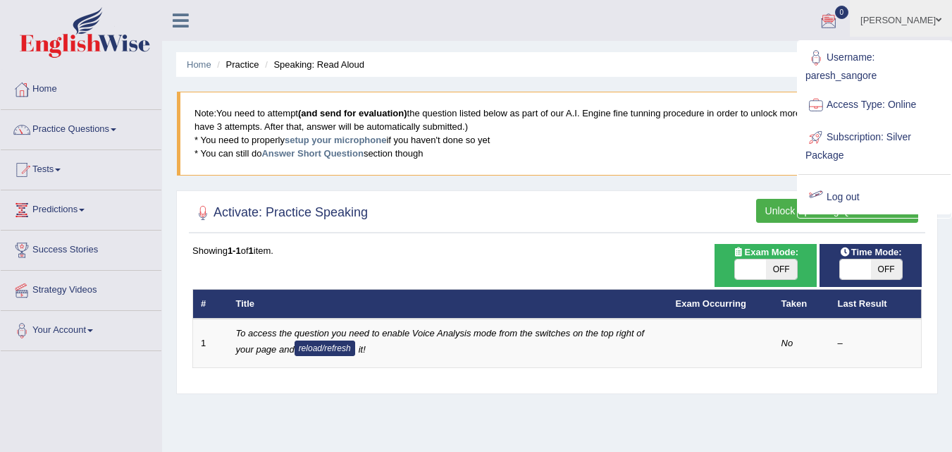
click at [760, 42] on div "Home Practice Speaking: Read Aloud × Note: You need to attempt (and send for ev…" at bounding box center [557, 352] width 790 height 705
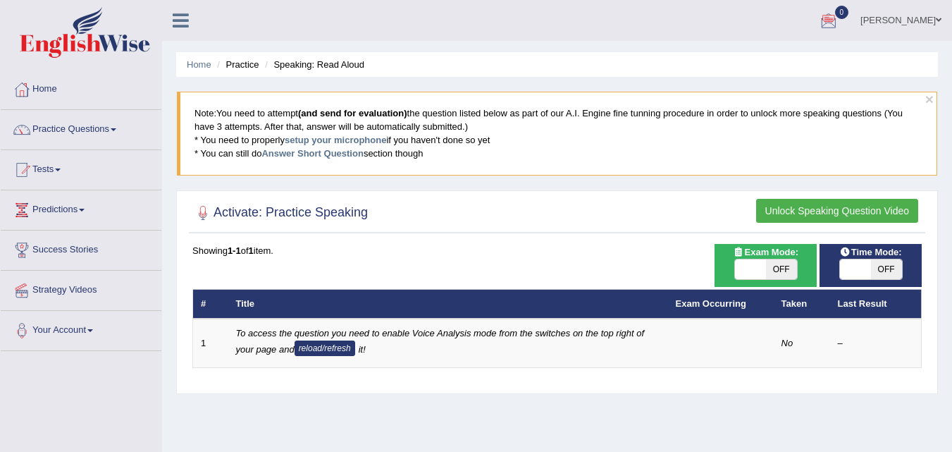
drag, startPoint x: 899, startPoint y: 1, endPoint x: 552, endPoint y: 419, distance: 544.1
click at [552, 419] on div "Home Practice Speaking: Read Aloud × Note: You need to attempt (and send for ev…" at bounding box center [557, 352] width 790 height 705
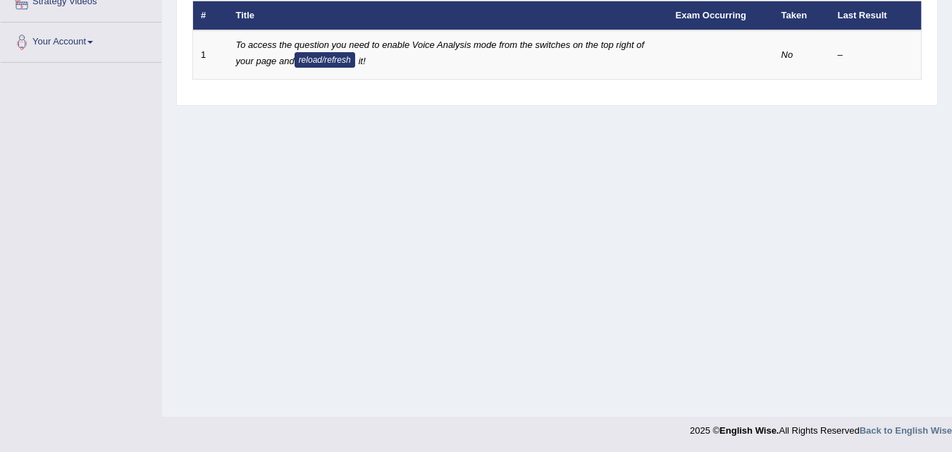
scroll to position [147, 0]
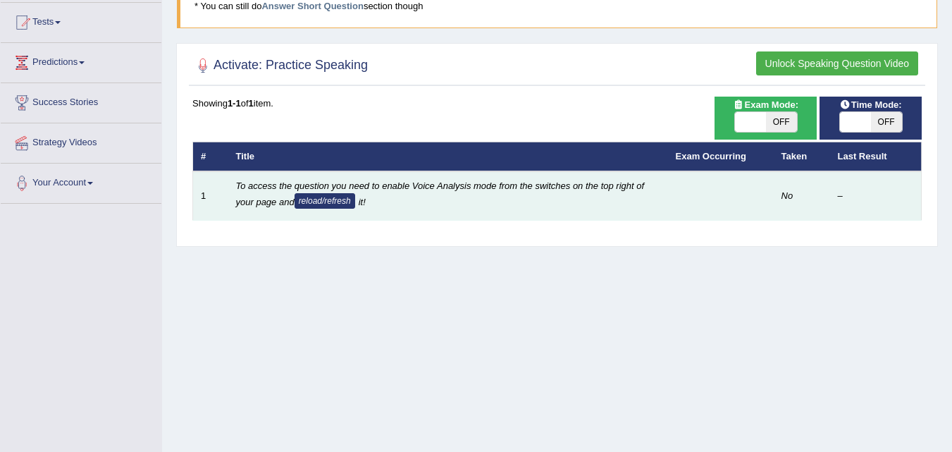
click at [786, 198] on em "No" at bounding box center [788, 195] width 12 height 11
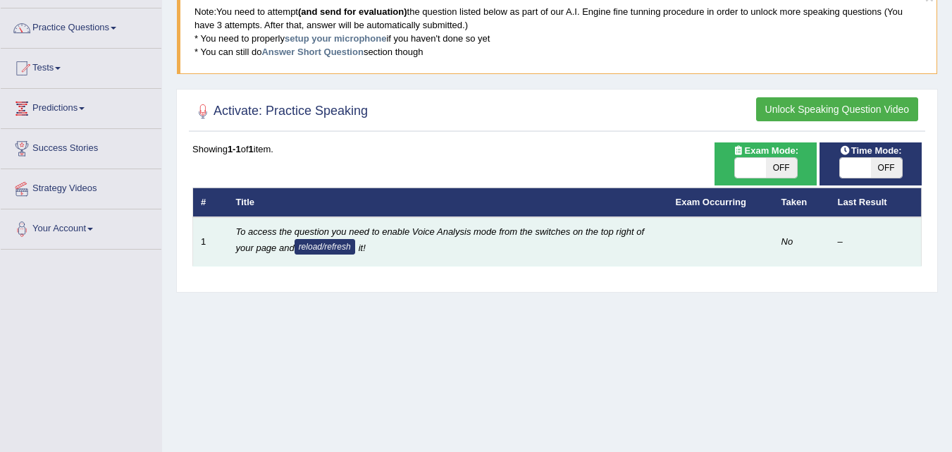
scroll to position [77, 0]
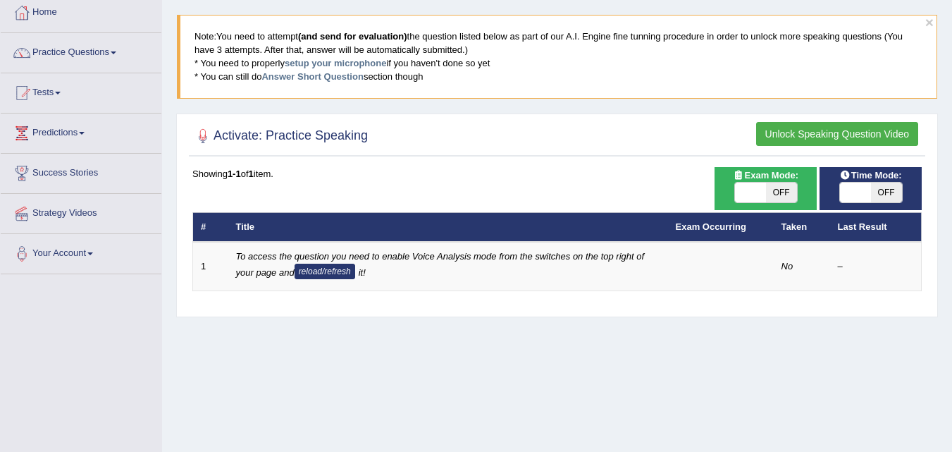
drag, startPoint x: 320, startPoint y: 270, endPoint x: 348, endPoint y: 314, distance: 52.2
click at [321, 270] on button "reload/refresh" at bounding box center [325, 272] width 61 height 16
click at [840, 135] on button "Unlock Speaking Question Video" at bounding box center [837, 134] width 162 height 24
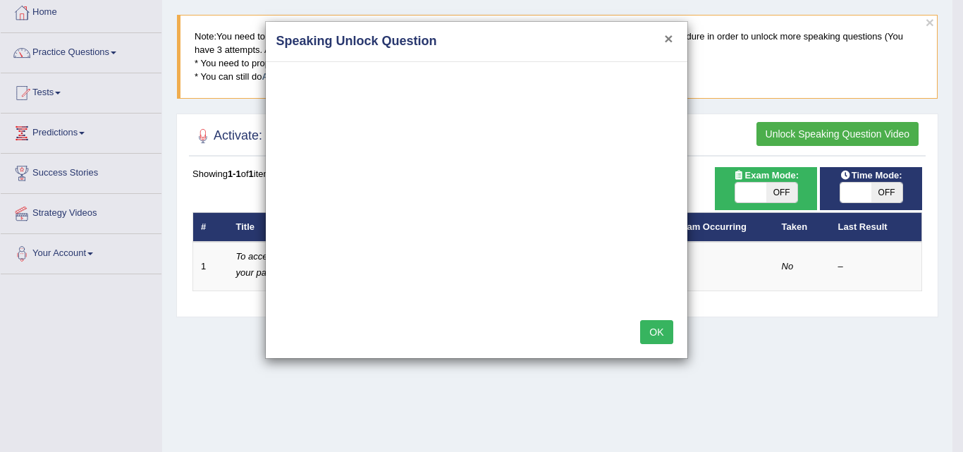
click at [669, 35] on button "×" at bounding box center [668, 38] width 8 height 15
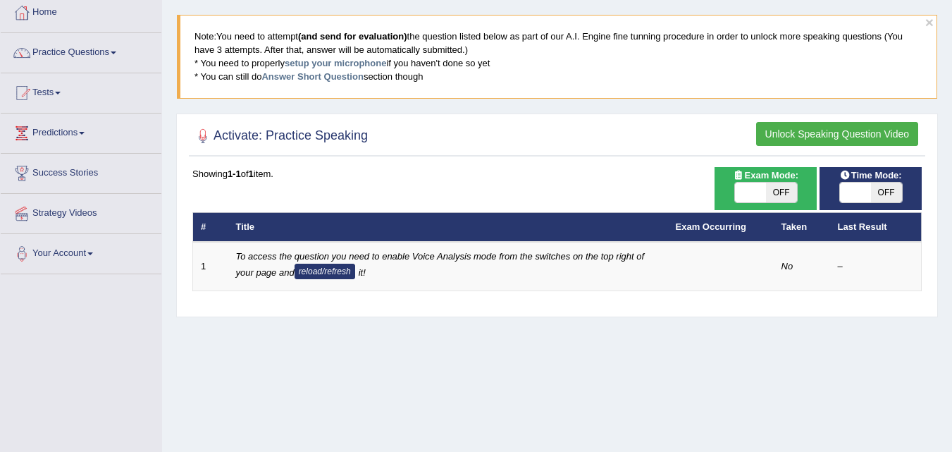
click at [779, 192] on span "OFF" at bounding box center [781, 193] width 31 height 20
checkbox input "true"
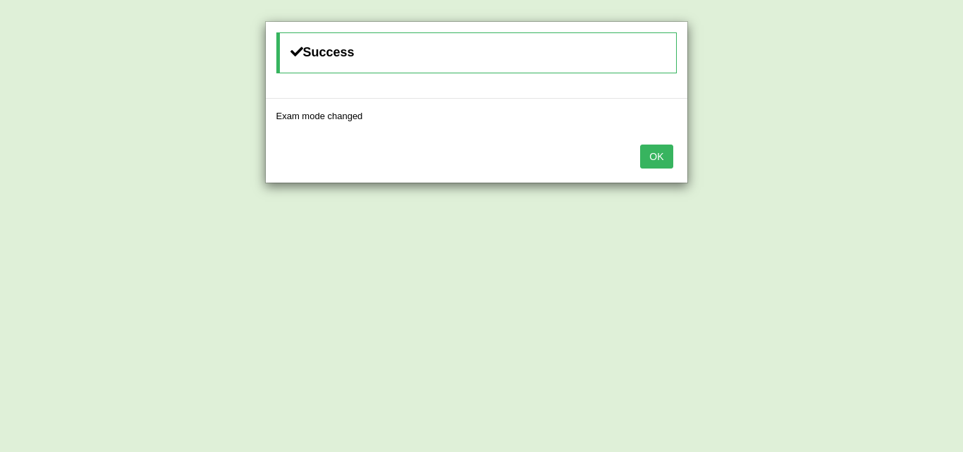
click at [660, 161] on button "OK" at bounding box center [656, 157] width 32 height 24
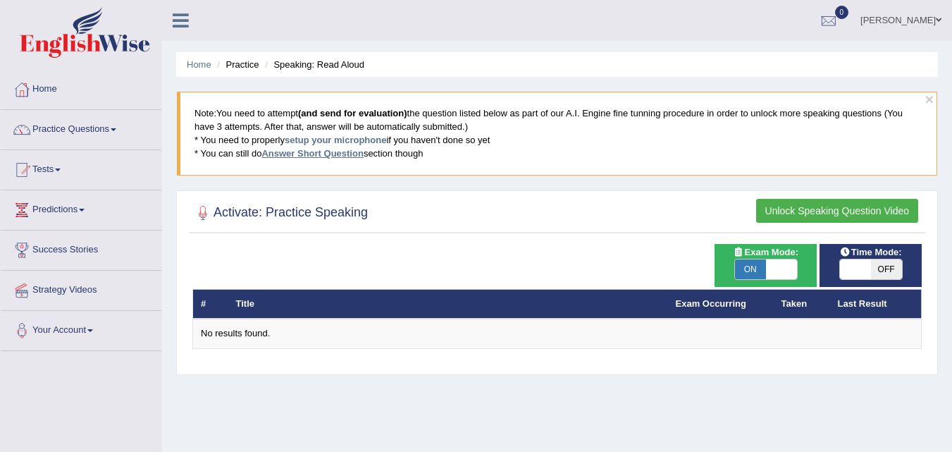
drag, startPoint x: 328, startPoint y: 153, endPoint x: 335, endPoint y: 156, distance: 7.6
click at [328, 153] on link "Answer Short Question" at bounding box center [313, 153] width 102 height 11
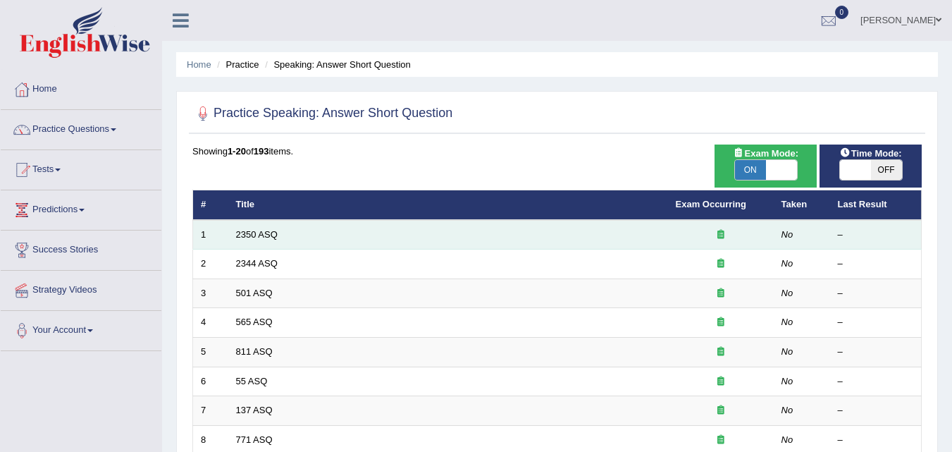
click at [643, 228] on td "2350 ASQ" at bounding box center [448, 235] width 440 height 30
click at [245, 230] on link "2350 ASQ" at bounding box center [257, 234] width 42 height 11
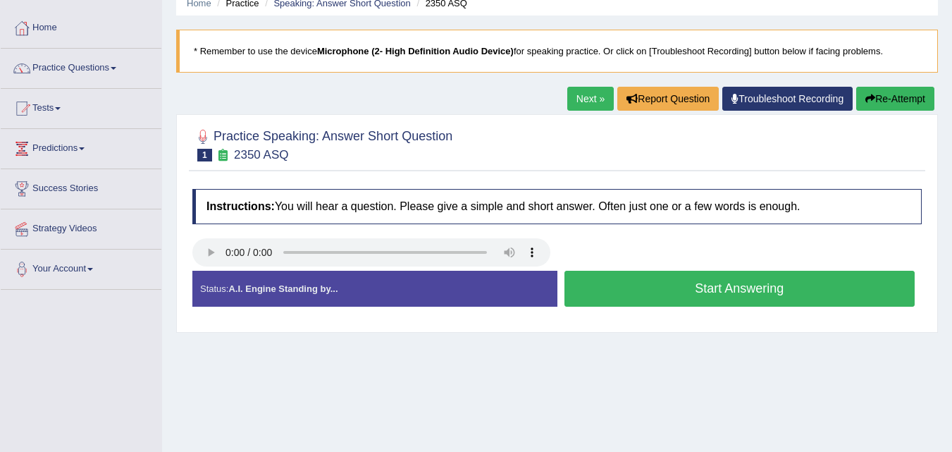
scroll to position [70, 0]
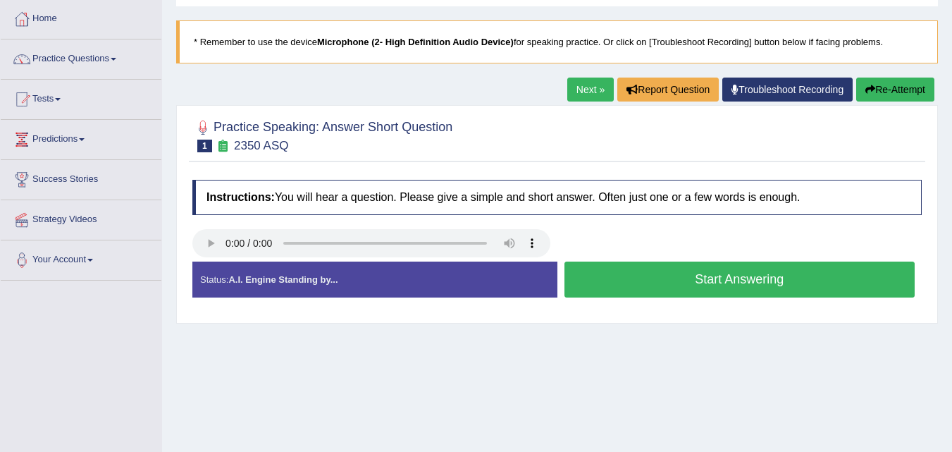
click at [719, 277] on button "Start Answering" at bounding box center [740, 280] width 351 height 36
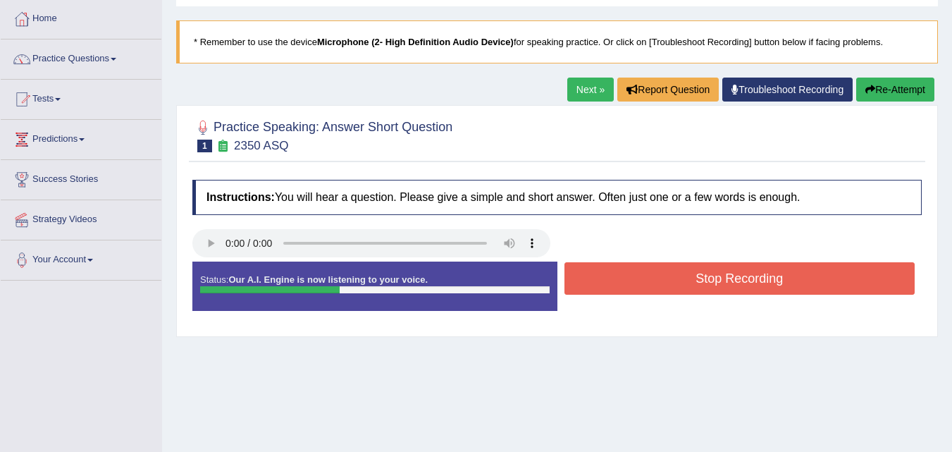
click at [749, 281] on button "Stop Recording" at bounding box center [740, 278] width 351 height 32
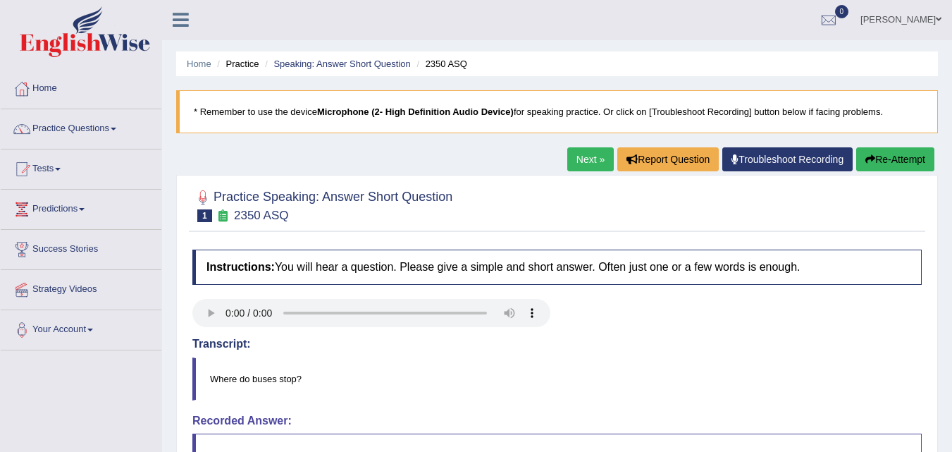
scroll to position [0, 0]
click at [587, 166] on link "Next »" at bounding box center [590, 160] width 47 height 24
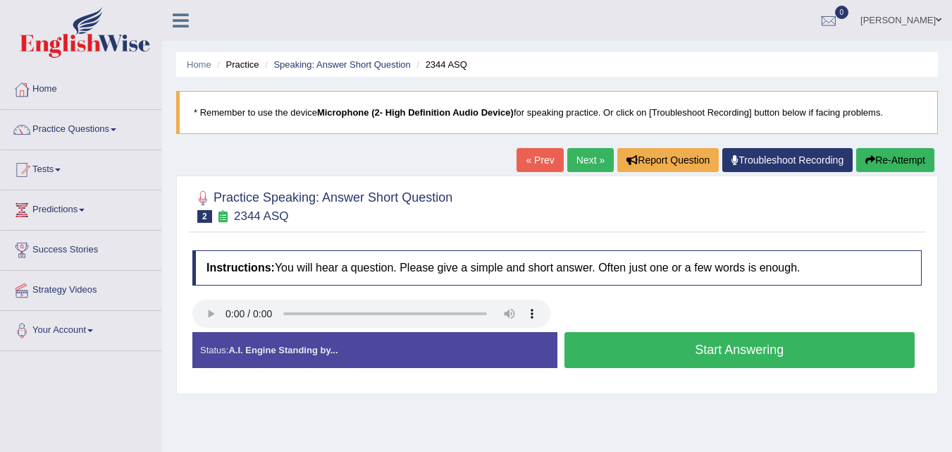
scroll to position [70, 0]
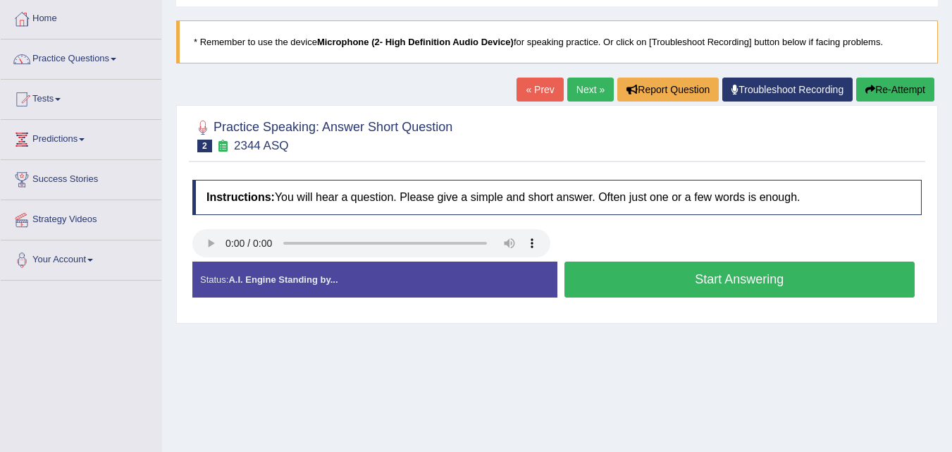
click at [684, 274] on button "Start Answering" at bounding box center [740, 280] width 351 height 36
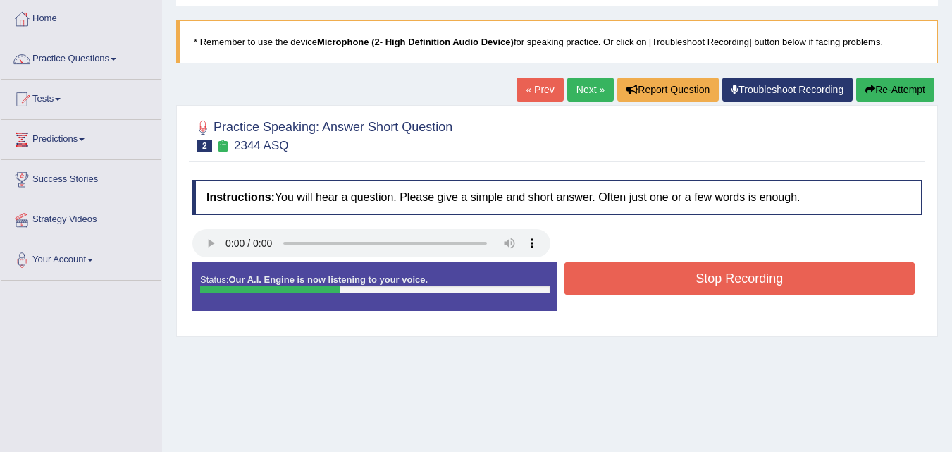
click at [659, 276] on button "Stop Recording" at bounding box center [740, 278] width 351 height 32
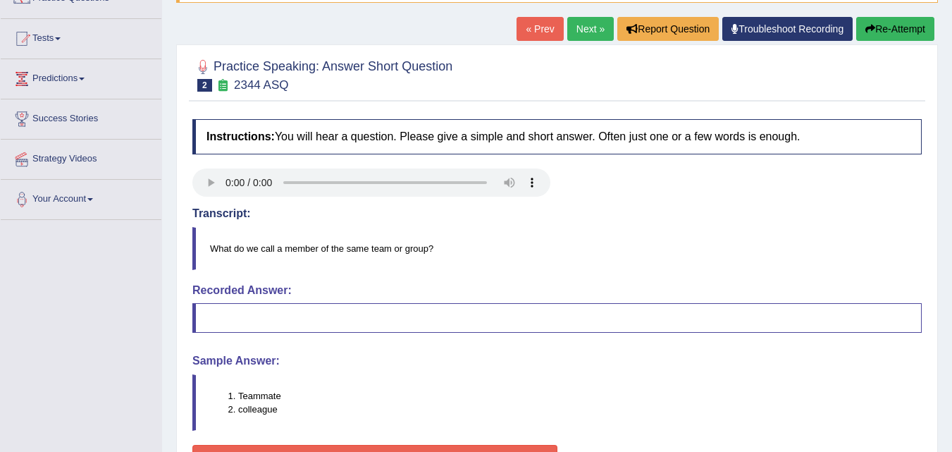
scroll to position [0, 0]
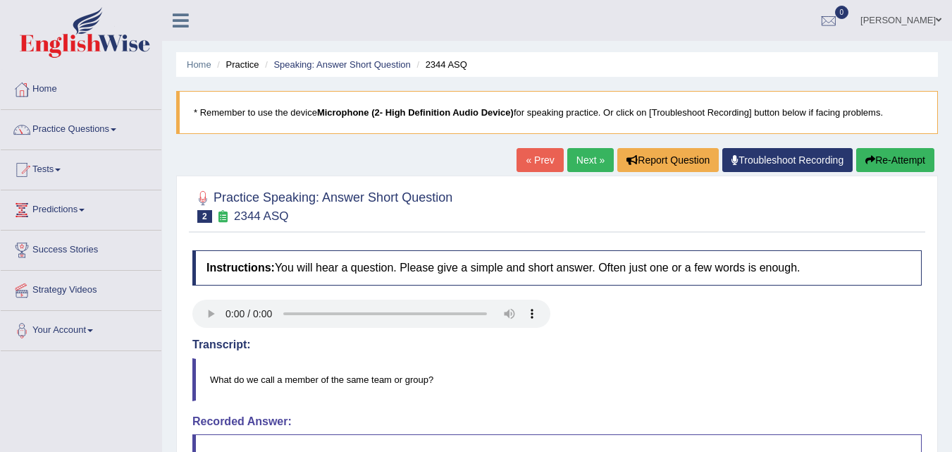
click at [811, 158] on link "Troubleshoot Recording" at bounding box center [788, 160] width 130 height 24
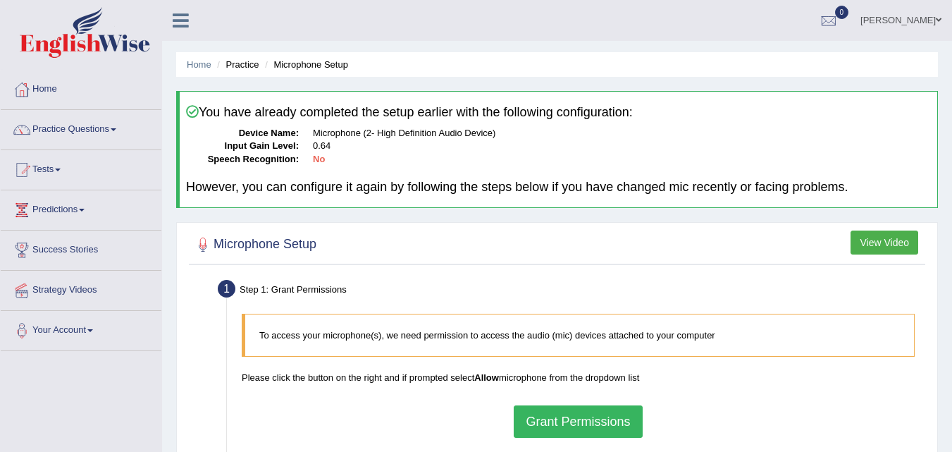
click at [183, 20] on icon at bounding box center [181, 20] width 16 height 18
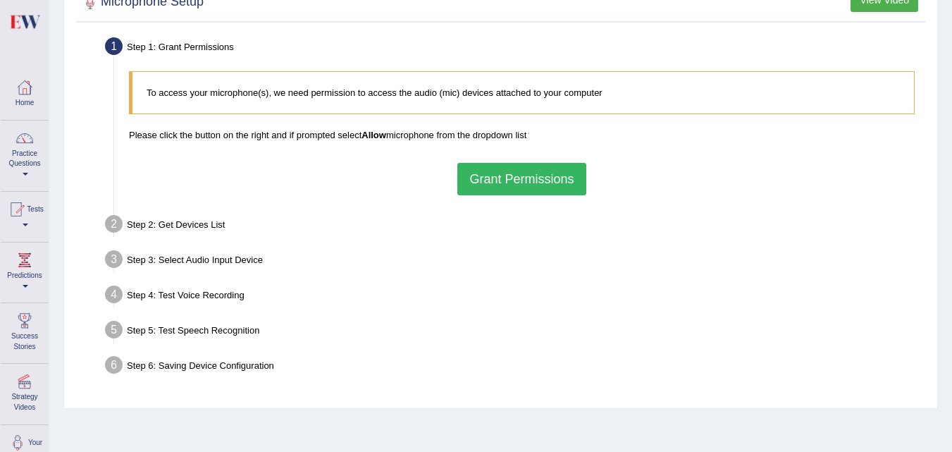
scroll to position [218, 0]
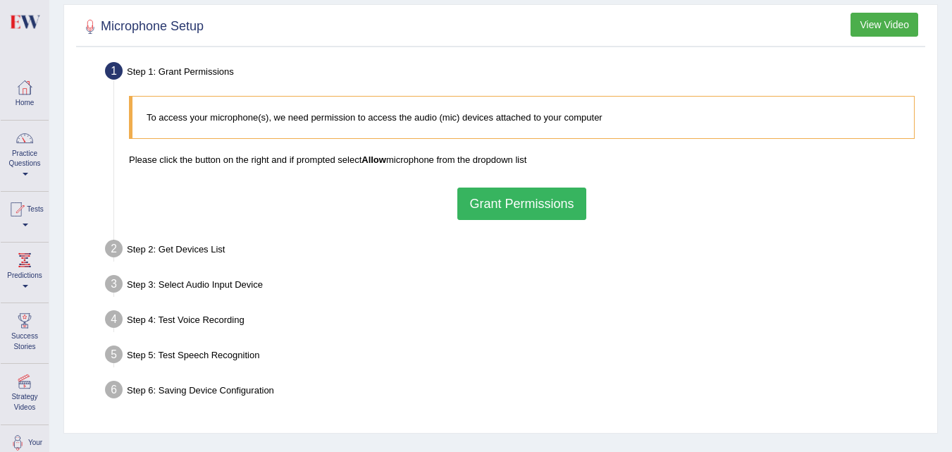
click at [541, 204] on button "Grant Permissions" at bounding box center [521, 204] width 128 height 32
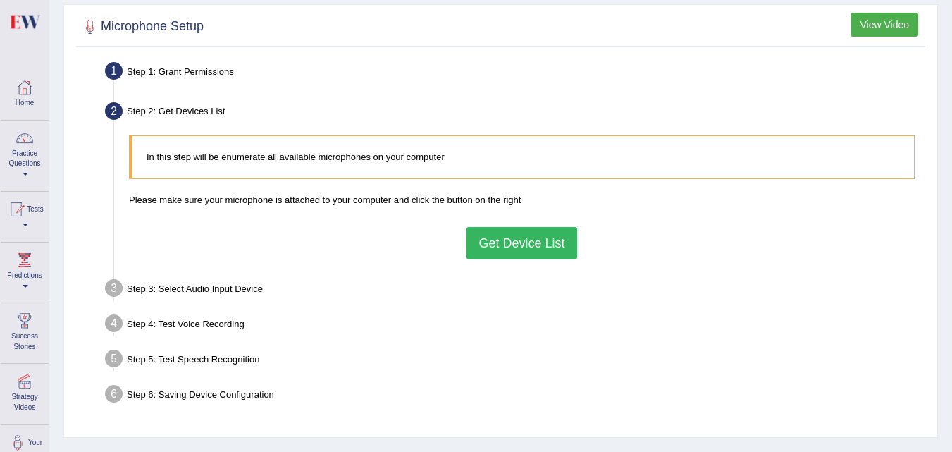
click at [534, 242] on button "Get Device List" at bounding box center [522, 243] width 110 height 32
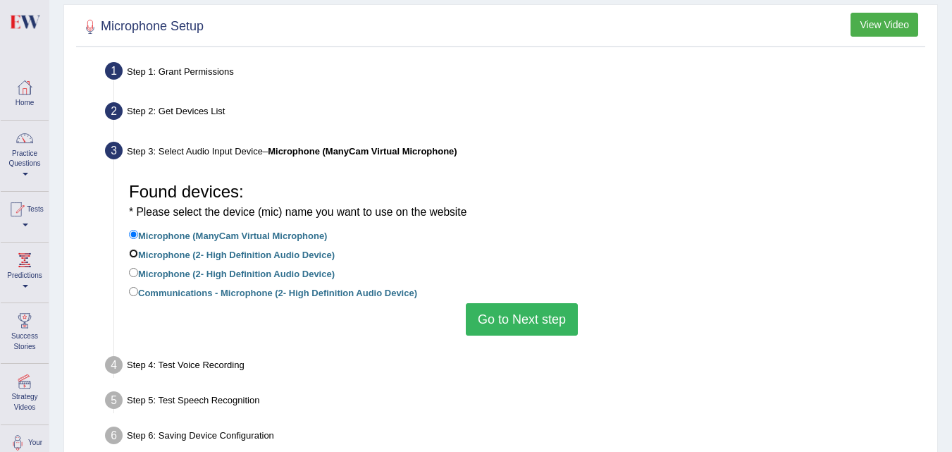
click at [135, 254] on input "Microphone (2- High Definition Audio Device)" at bounding box center [133, 253] width 9 height 9
radio input "true"
click at [543, 323] on button "Go to Next step" at bounding box center [522, 319] width 112 height 32
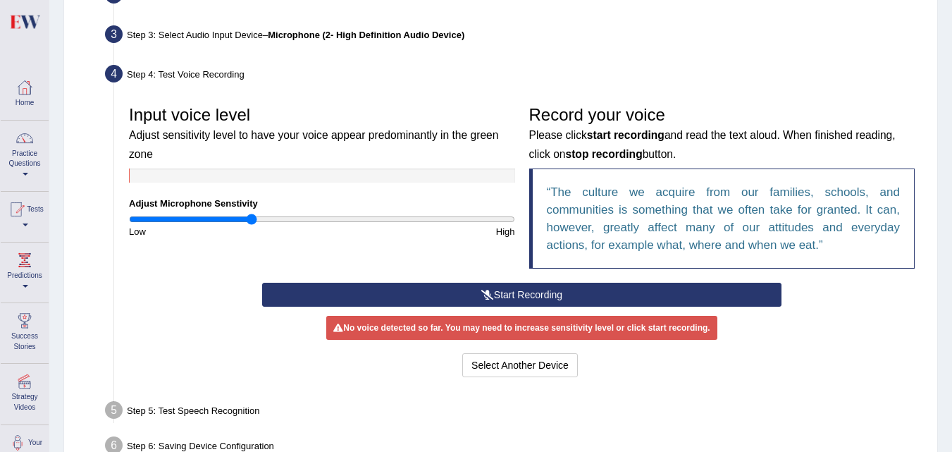
scroll to position [359, 0]
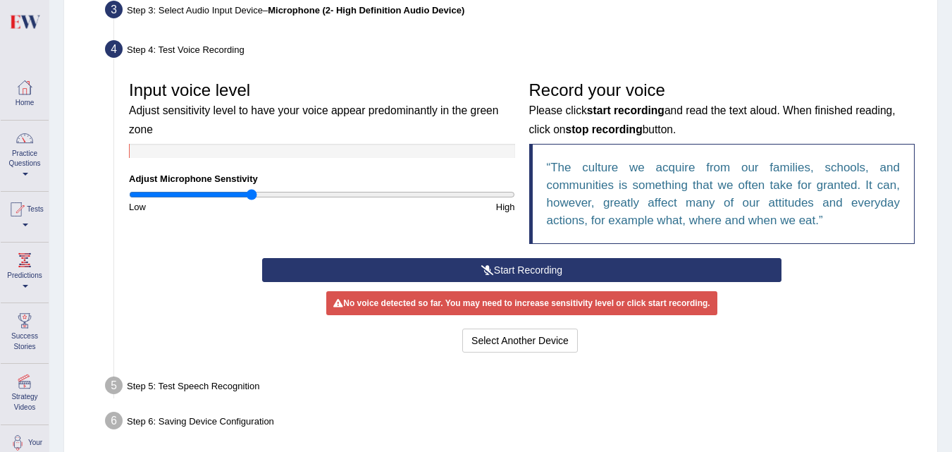
click at [555, 268] on button "Start Recording" at bounding box center [522, 270] width 520 height 24
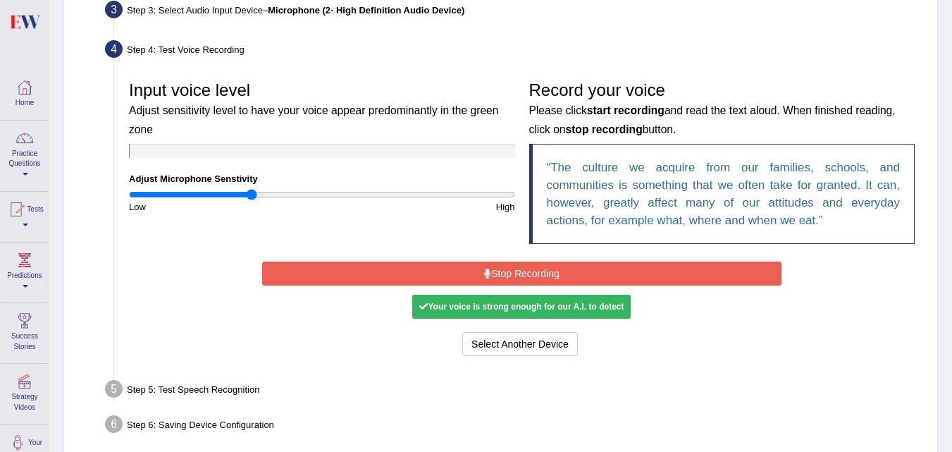
click at [542, 274] on button "Stop Recording" at bounding box center [522, 274] width 520 height 24
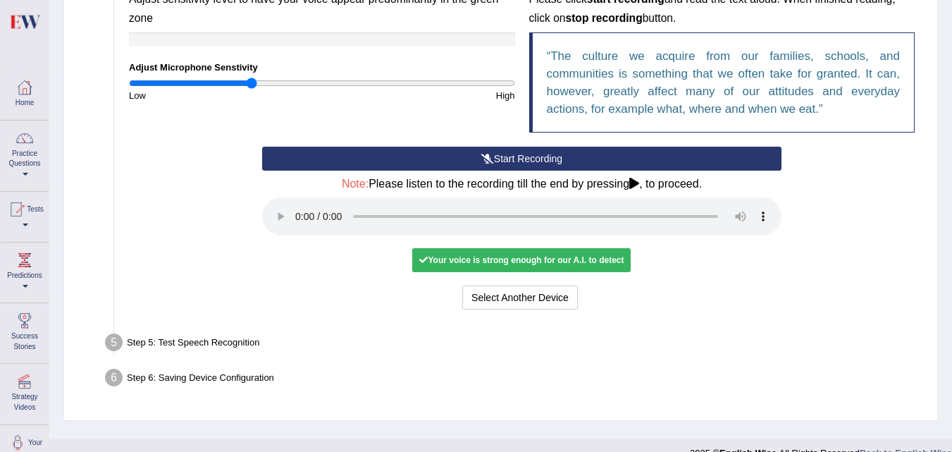
scroll to position [493, 0]
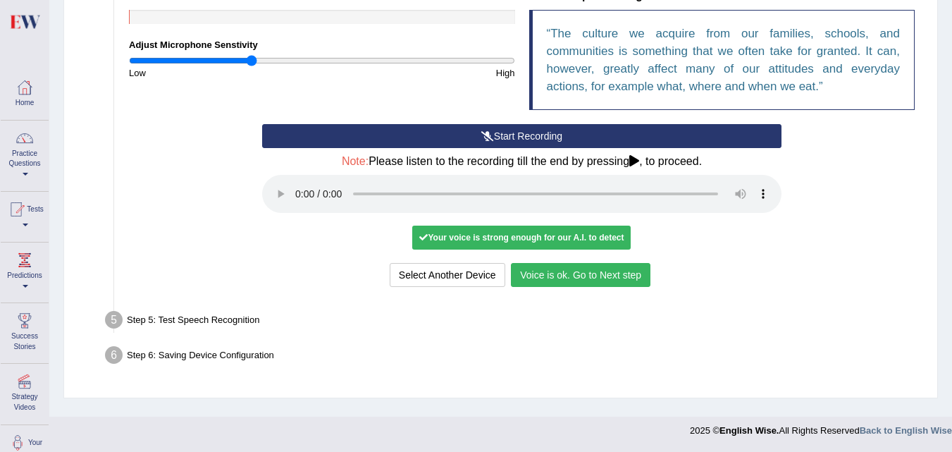
click at [565, 272] on button "Voice is ok. Go to Next step" at bounding box center [581, 275] width 140 height 24
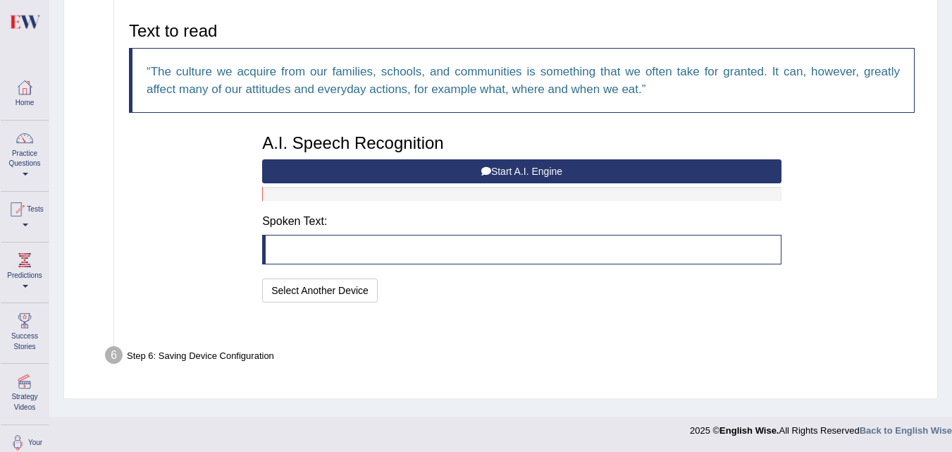
scroll to position [437, 0]
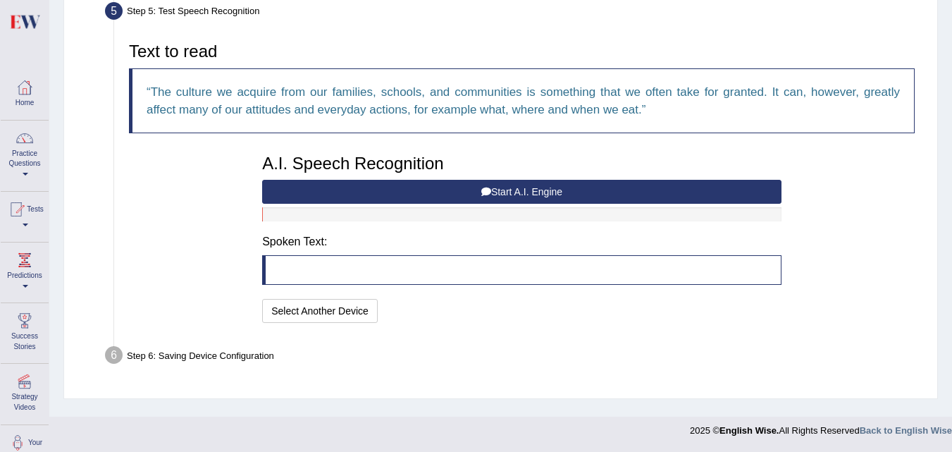
click at [547, 190] on button "Start A.I. Engine" at bounding box center [522, 192] width 520 height 24
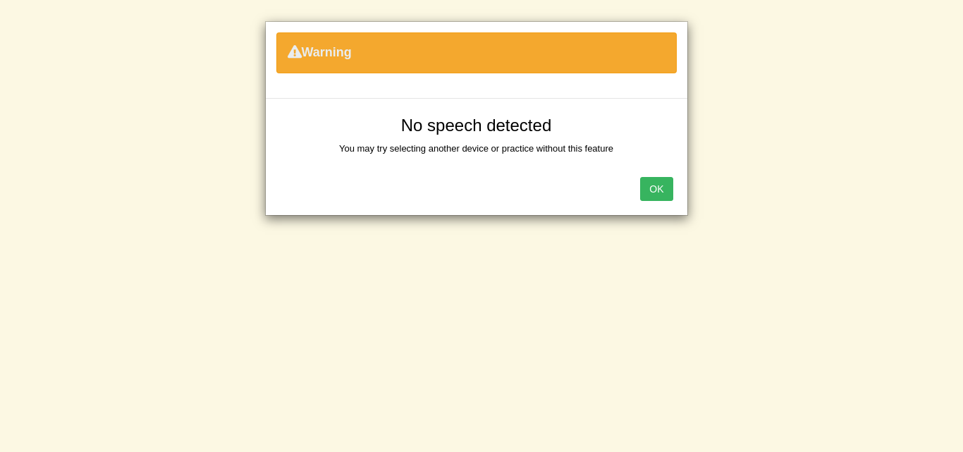
click at [663, 181] on button "OK" at bounding box center [656, 189] width 32 height 24
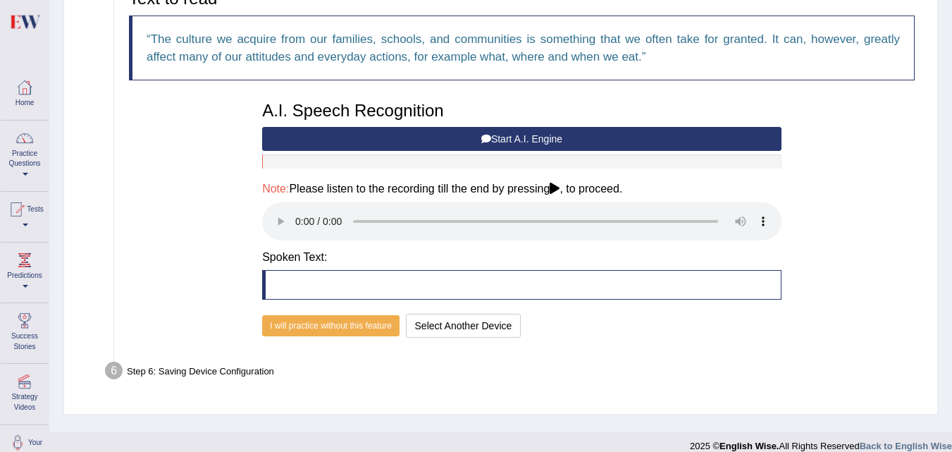
scroll to position [505, 0]
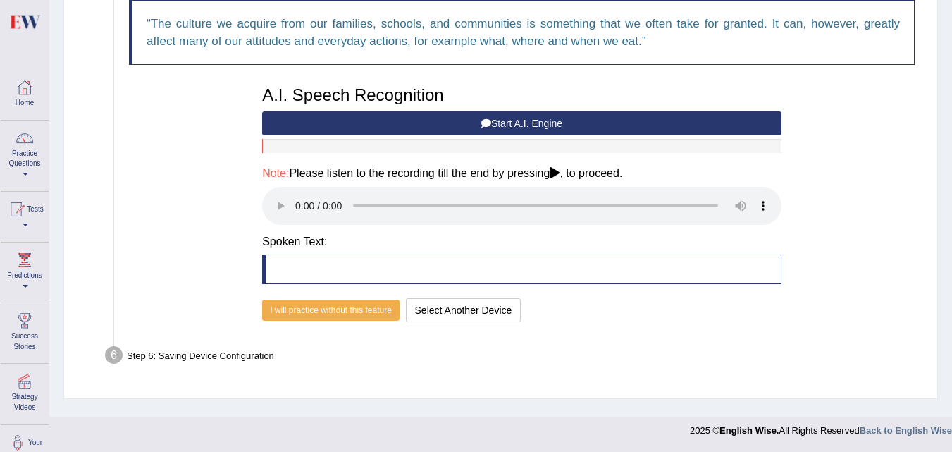
click at [692, 290] on div "A.I. Speech Recognition Start A.I. Engine Stop A.I. Engine Note: Please listen …" at bounding box center [522, 202] width 534 height 247
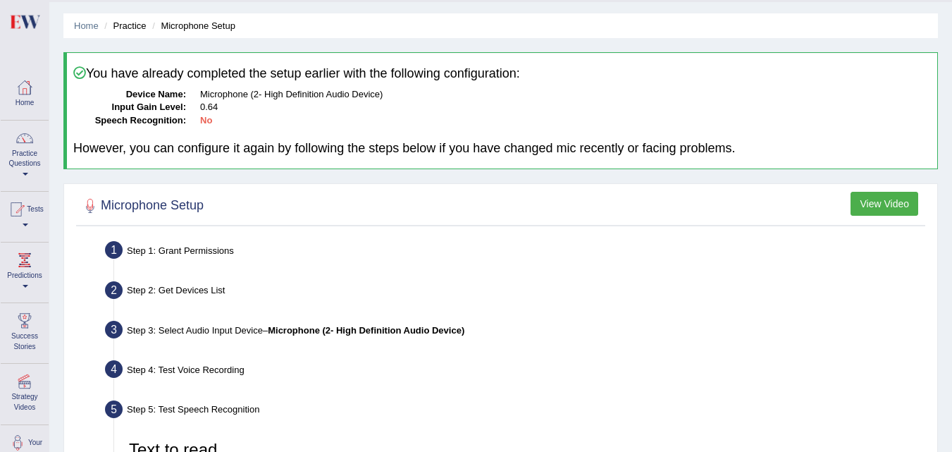
scroll to position [0, 0]
